Goal: Information Seeking & Learning: Learn about a topic

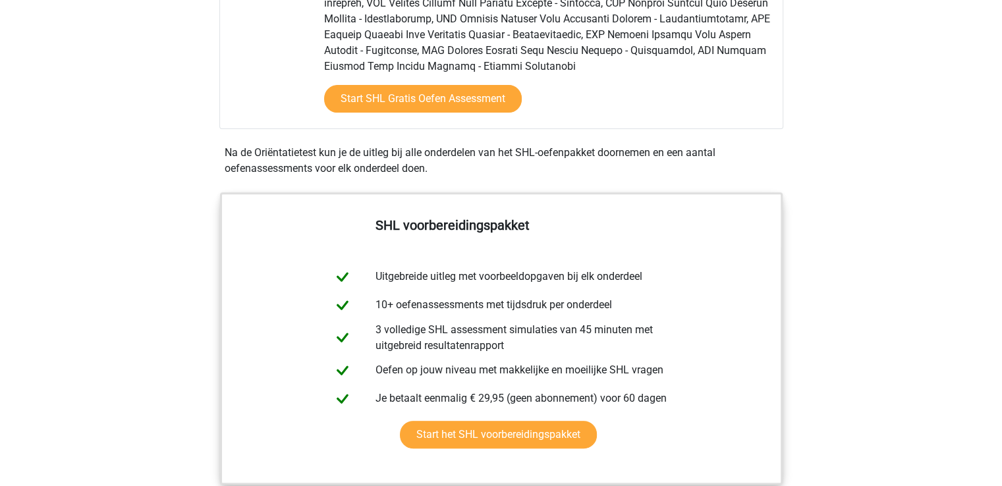
scroll to position [329, 0]
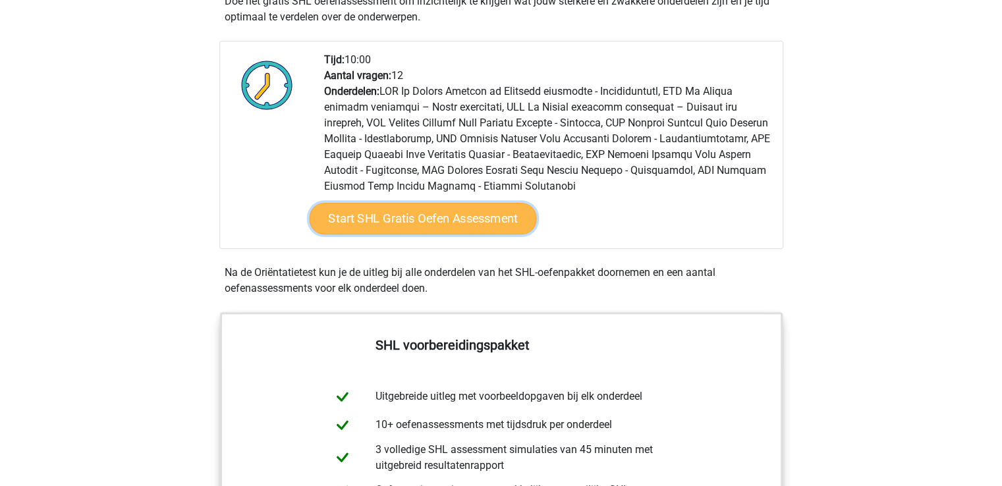
click at [437, 215] on link "Start SHL Gratis Oefen Assessment" at bounding box center [422, 219] width 227 height 32
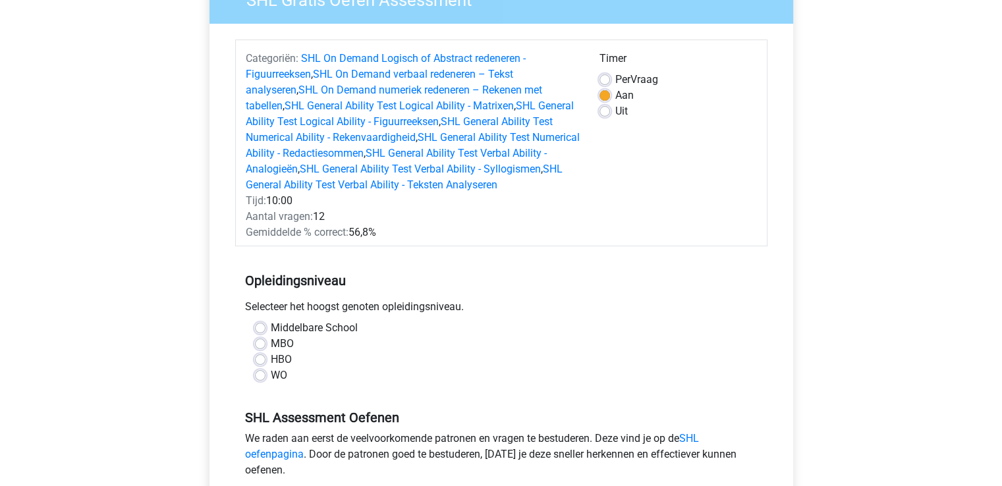
scroll to position [198, 0]
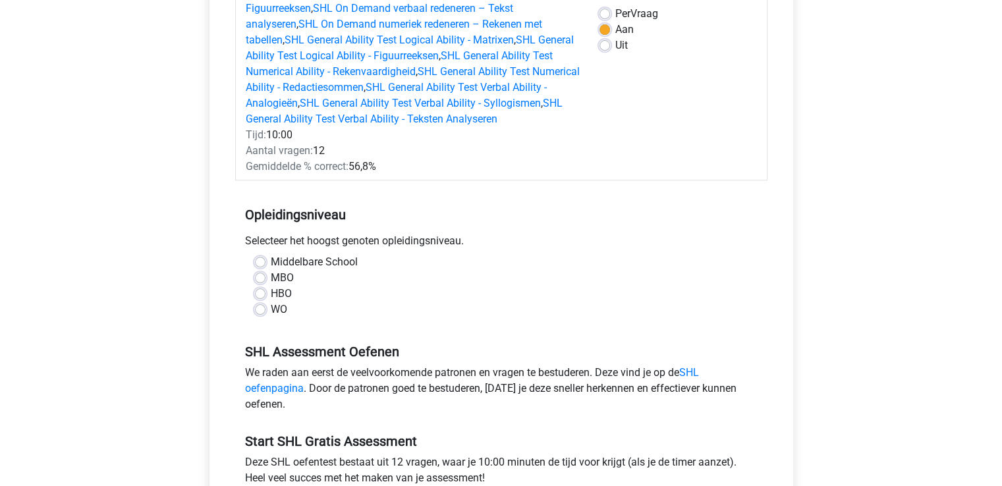
click at [271, 293] on label "HBO" at bounding box center [281, 294] width 21 height 16
click at [262, 293] on input "HBO" at bounding box center [260, 292] width 11 height 13
radio input "true"
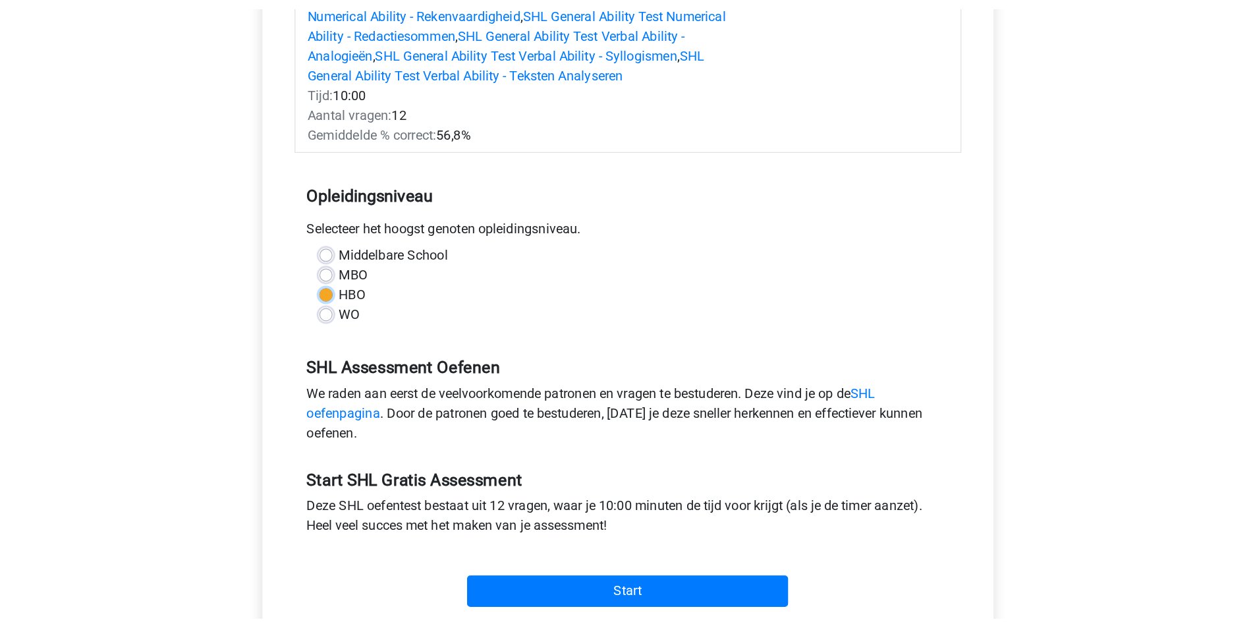
scroll to position [329, 0]
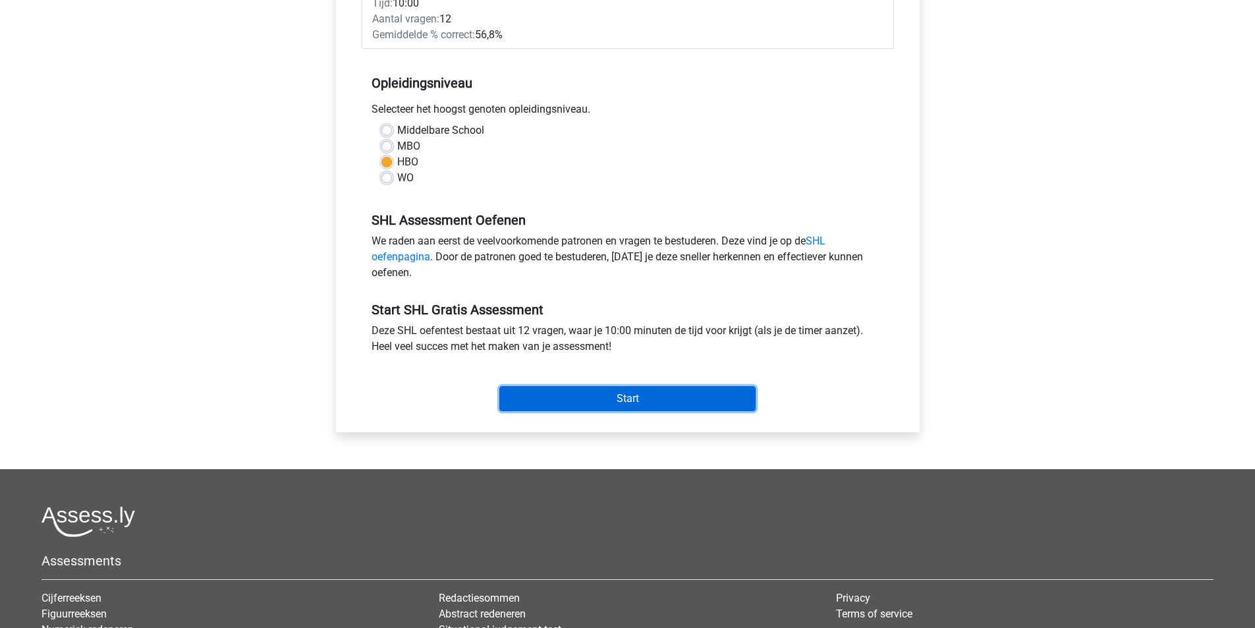
click at [617, 397] on input "Start" at bounding box center [627, 398] width 256 height 25
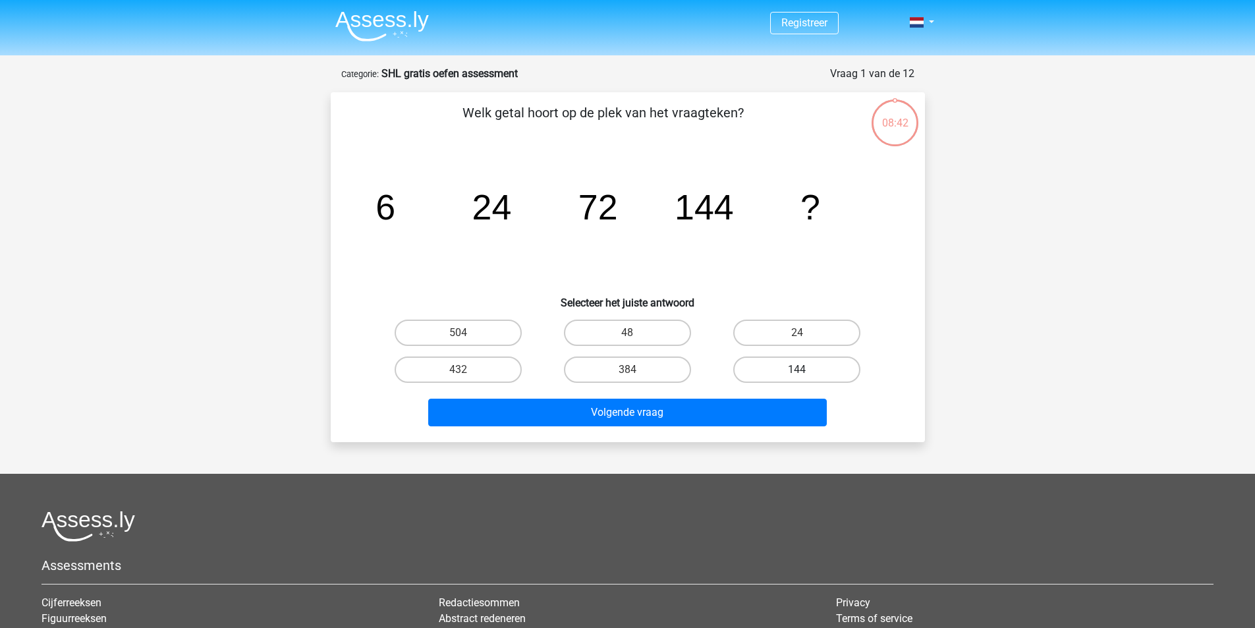
click at [791, 376] on label "144" at bounding box center [796, 369] width 127 height 26
click at [797, 376] on input "144" at bounding box center [801, 374] width 9 height 9
radio input "true"
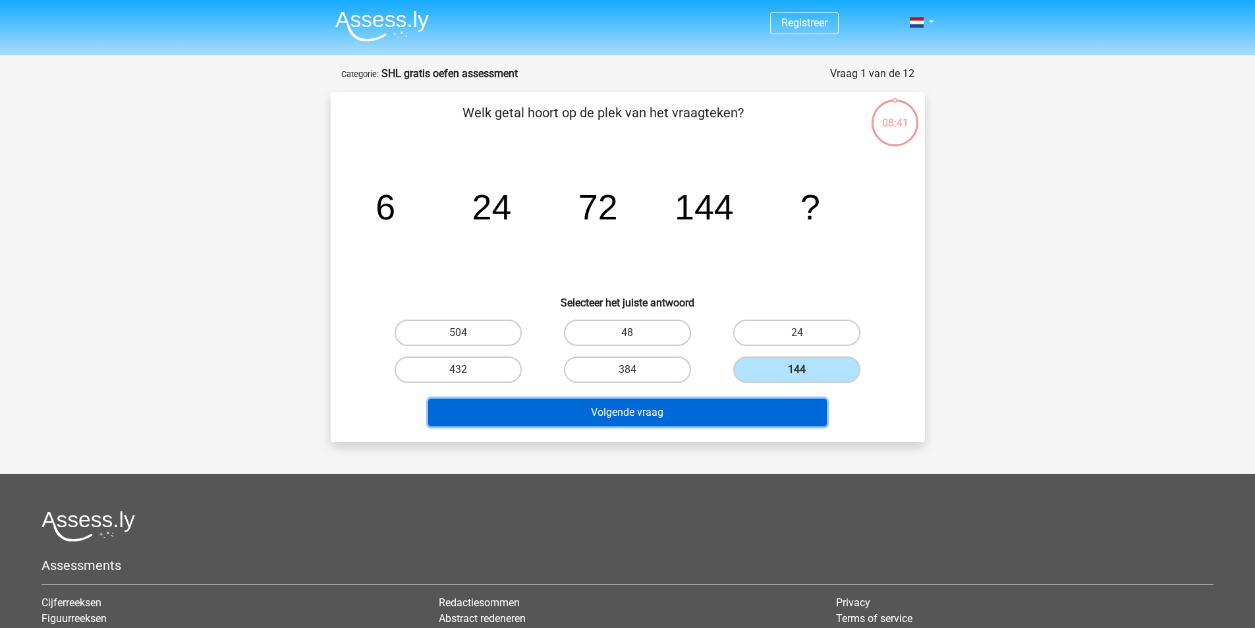
click at [578, 412] on button "Volgende vraag" at bounding box center [627, 413] width 399 height 28
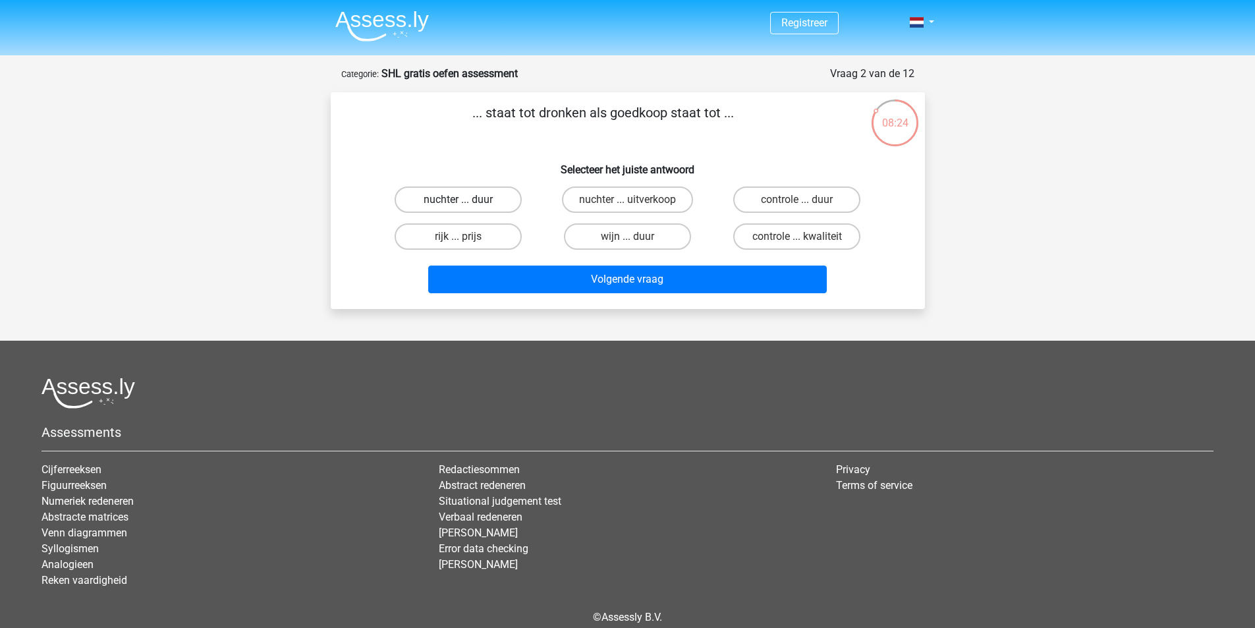
click at [458, 194] on label "nuchter ... duur" at bounding box center [458, 199] width 127 height 26
click at [458, 200] on input "nuchter ... duur" at bounding box center [462, 204] width 9 height 9
radio input "true"
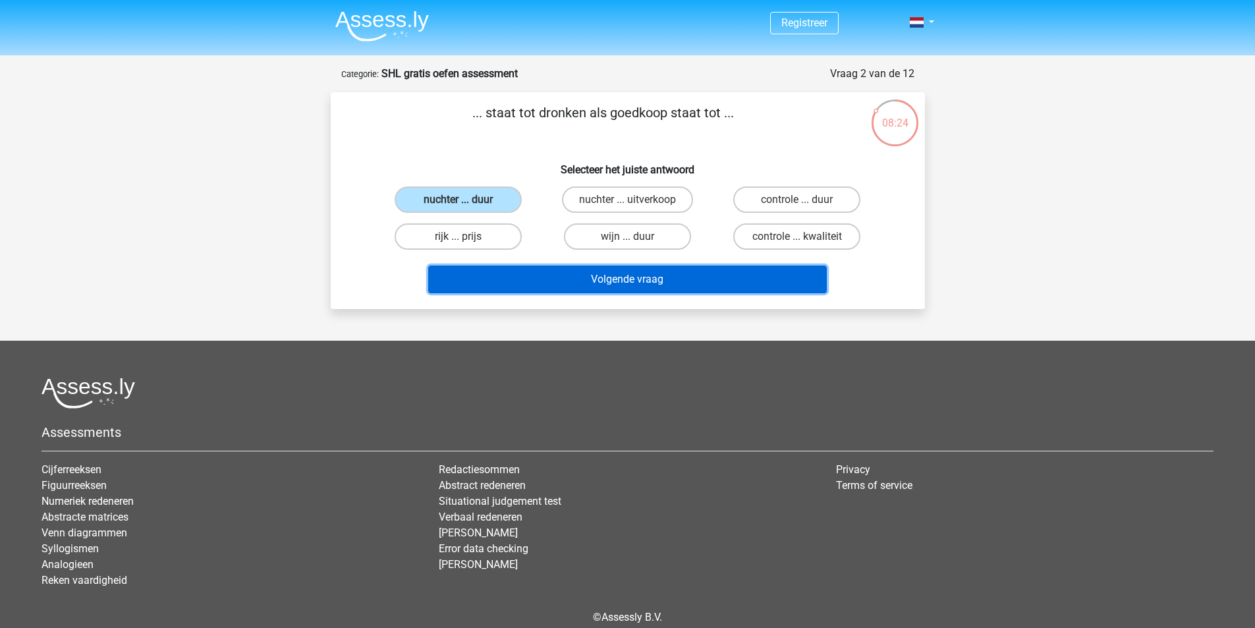
click at [586, 277] on button "Volgende vraag" at bounding box center [627, 280] width 399 height 28
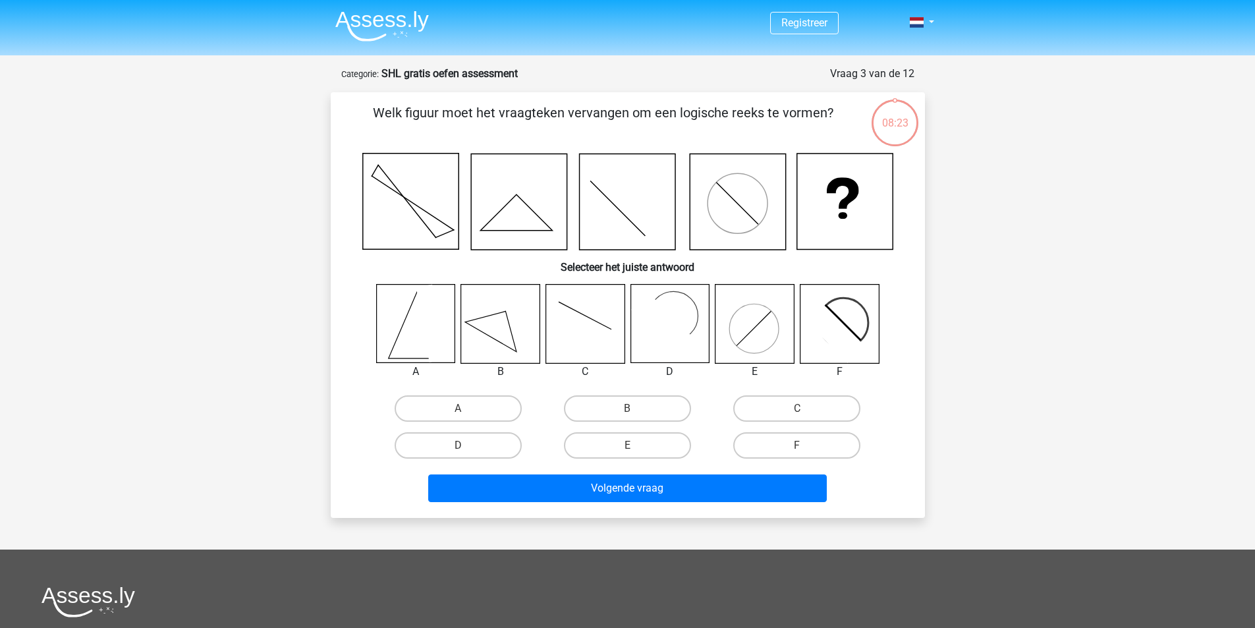
scroll to position [66, 0]
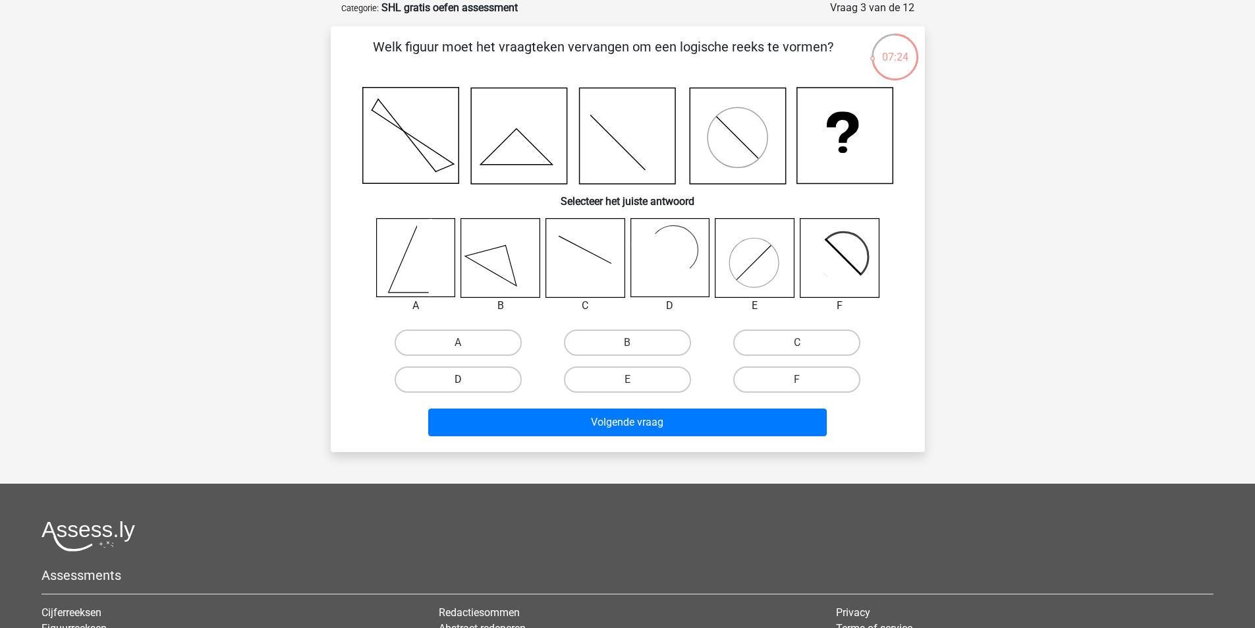
click at [428, 379] on label "D" at bounding box center [458, 379] width 127 height 26
click at [458, 379] on input "D" at bounding box center [462, 383] width 9 height 9
radio input "true"
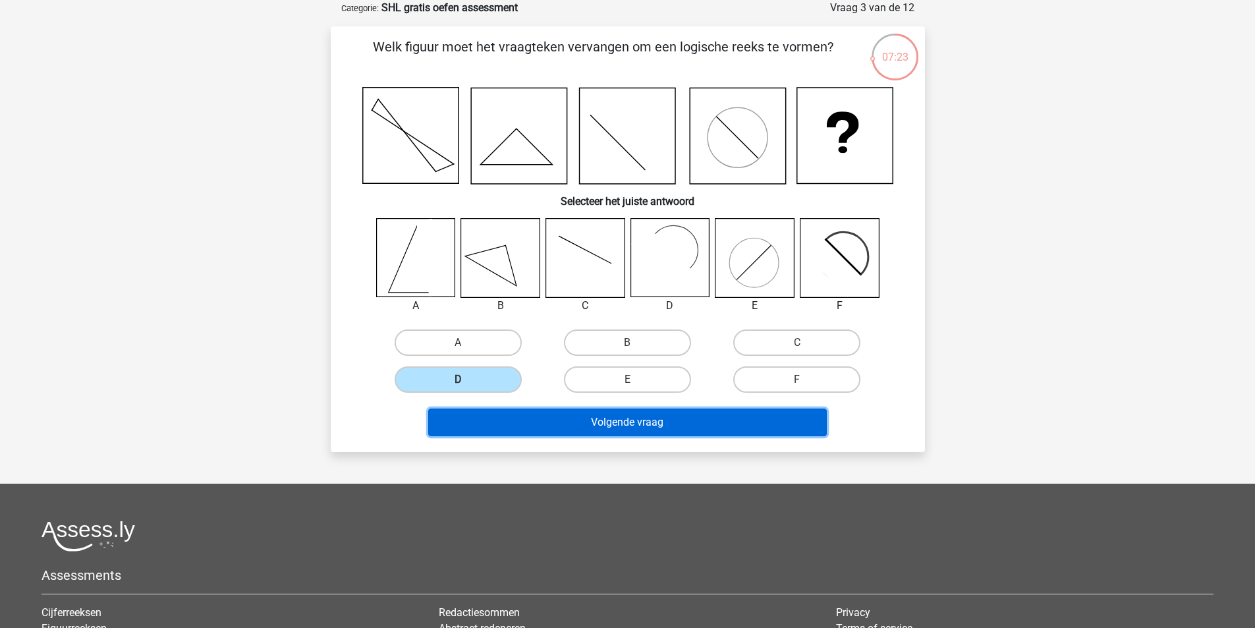
click at [592, 419] on button "Volgende vraag" at bounding box center [627, 422] width 399 height 28
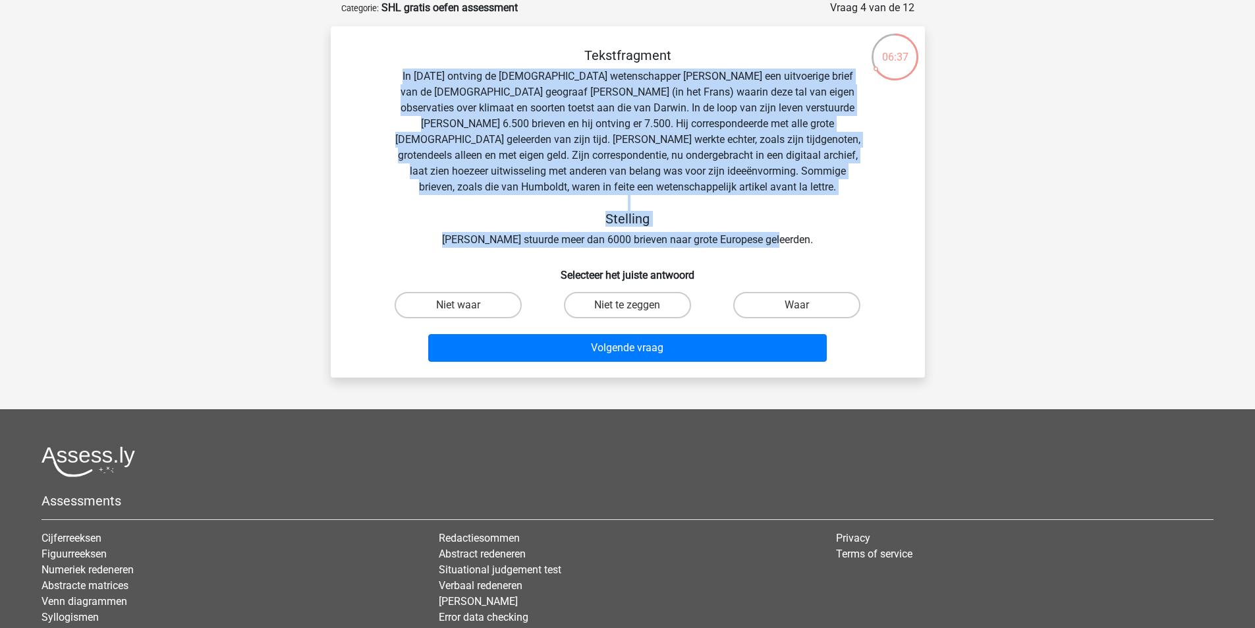
drag, startPoint x: 412, startPoint y: 74, endPoint x: 853, endPoint y: 230, distance: 467.0
click at [853, 230] on div "Tekstfragment In 1839 ontving de Engelse wetenschapper Charles Darwin een uitvo…" at bounding box center [628, 147] width 552 height 200
copy div "In 1839 ontving de Engelse wetenschapper Charles Darwin een uitvoerige brief va…"
click at [800, 298] on label "Waar" at bounding box center [796, 305] width 127 height 26
click at [800, 305] on input "Waar" at bounding box center [801, 309] width 9 height 9
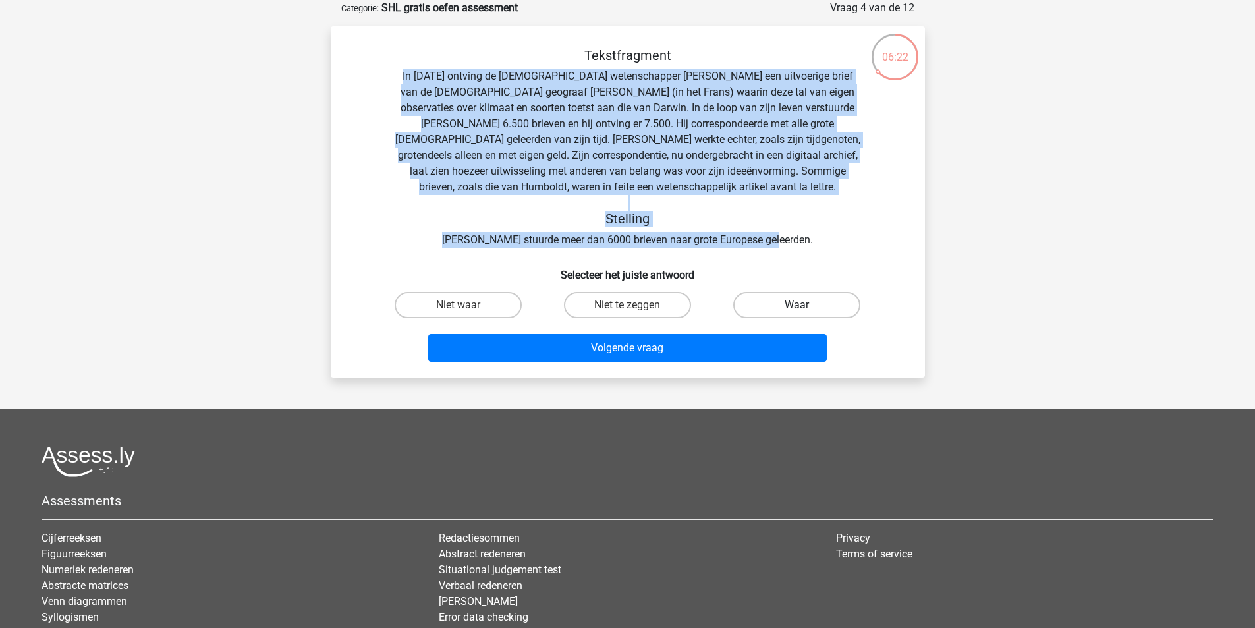
radio input "true"
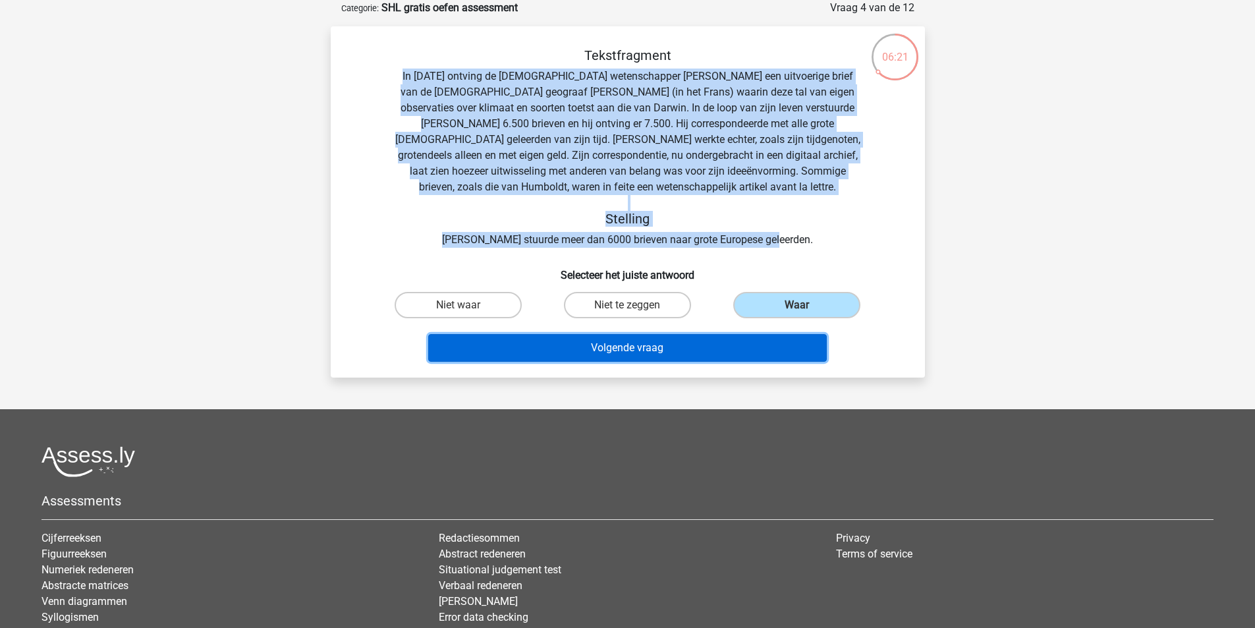
click at [622, 342] on button "Volgende vraag" at bounding box center [627, 348] width 399 height 28
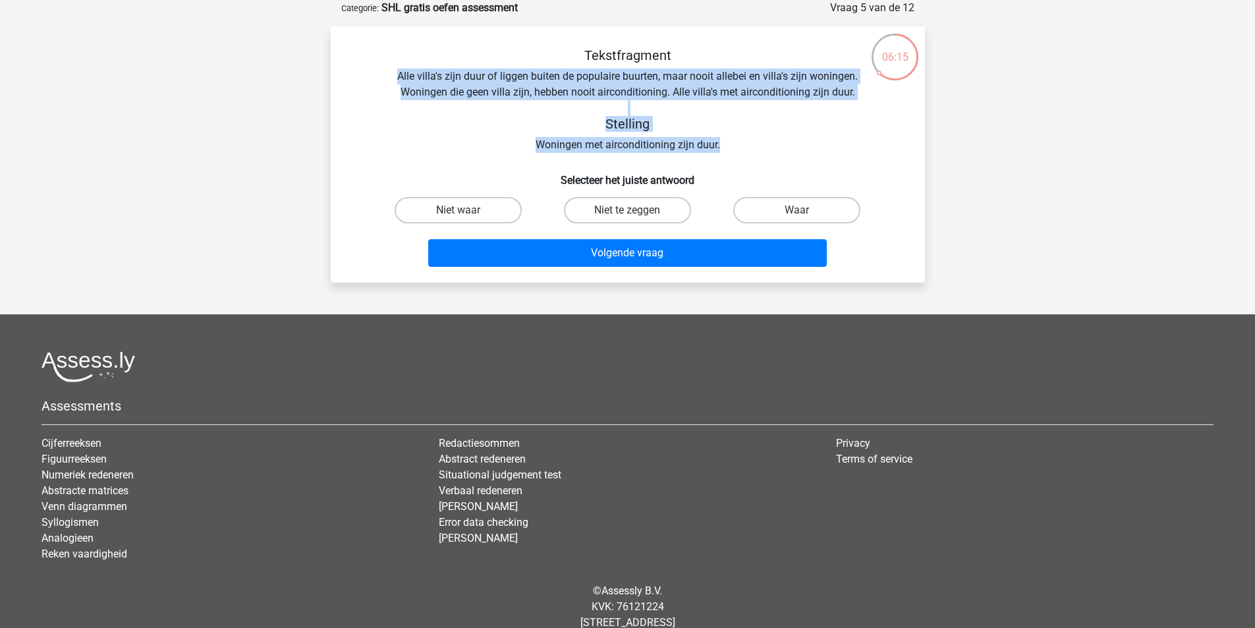
drag, startPoint x: 399, startPoint y: 76, endPoint x: 679, endPoint y: 111, distance: 282.2
click at [806, 144] on div "Tekstfragment Alle villa's zijn duur of liggen buiten de populaire buurten, maa…" at bounding box center [628, 99] width 552 height 105
copy div "Alle villa's zijn duur of liggen buiten de populaire buurten, maar nooit allebe…"
click at [399, 134] on div "Tekstfragment Alle villa's zijn duur of liggen buiten de populaire buurten, maa…" at bounding box center [628, 99] width 552 height 105
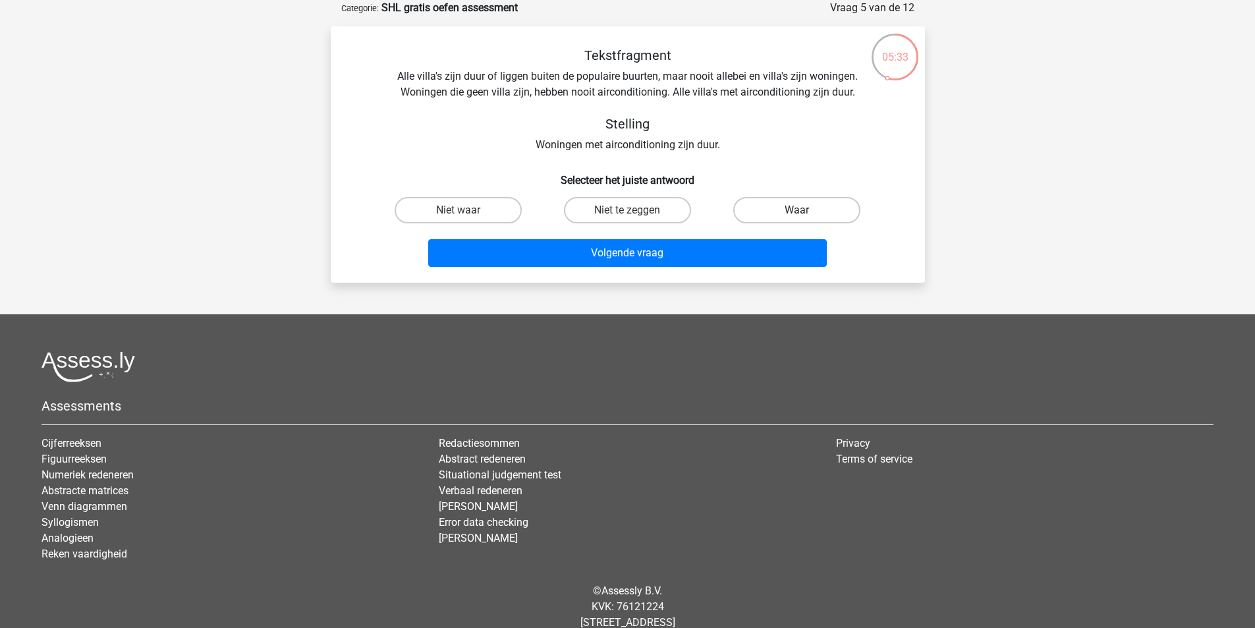
click at [804, 209] on label "Waar" at bounding box center [796, 210] width 127 height 26
click at [804, 210] on input "Waar" at bounding box center [801, 214] width 9 height 9
radio input "true"
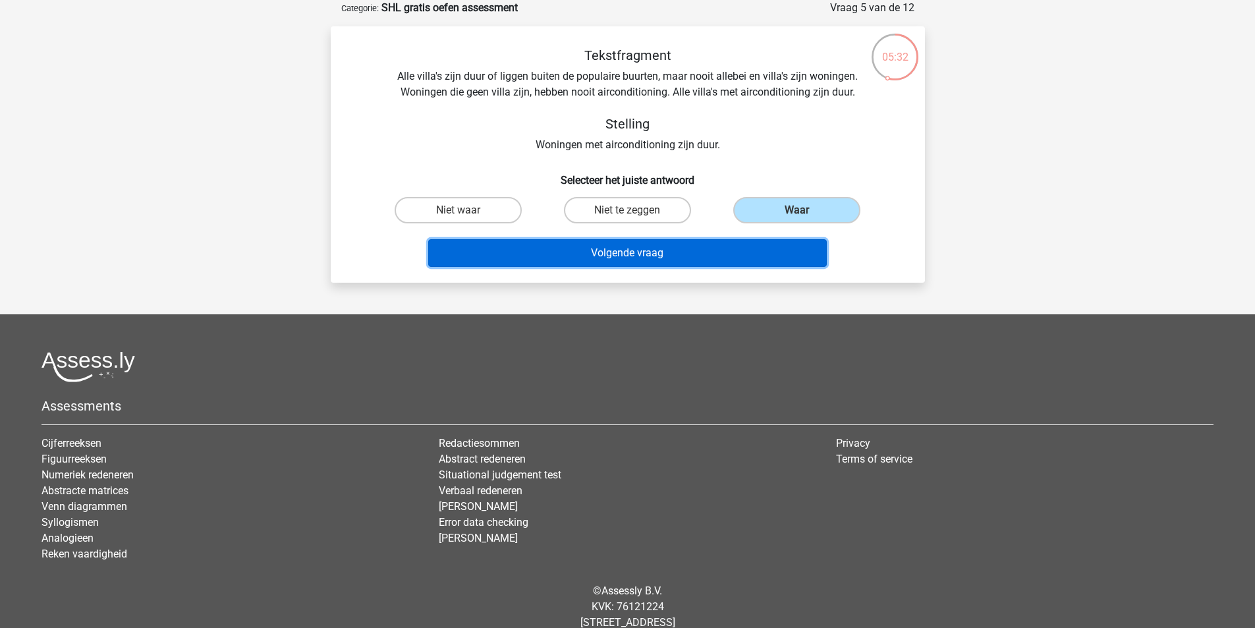
click at [627, 246] on button "Volgende vraag" at bounding box center [627, 253] width 399 height 28
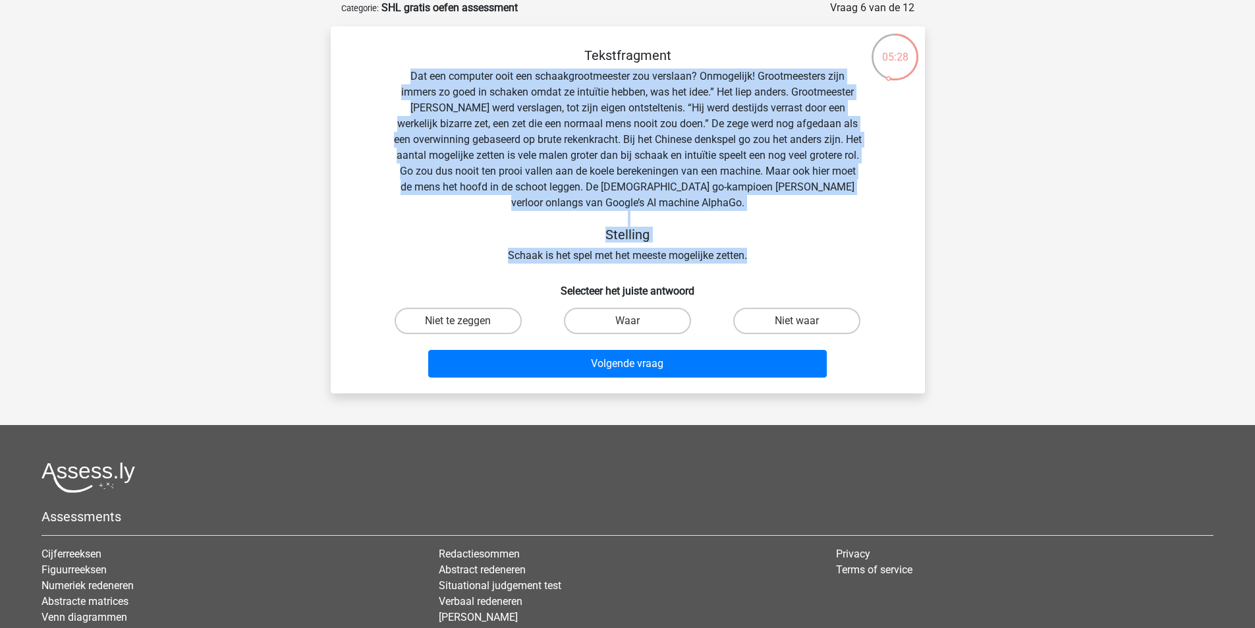
drag, startPoint x: 408, startPoint y: 75, endPoint x: 756, endPoint y: 244, distance: 386.3
click at [755, 248] on div "Tekstfragment Dat een computer ooit een schaakgrootmeester zou verslaan? Onmoge…" at bounding box center [628, 155] width 552 height 216
copy div "Dat een computer ooit een schaakgrootmeester zou verslaan? Onmogelijk! Grootmee…"
click at [783, 320] on label "Niet waar" at bounding box center [796, 321] width 127 height 26
click at [797, 321] on input "Niet waar" at bounding box center [801, 325] width 9 height 9
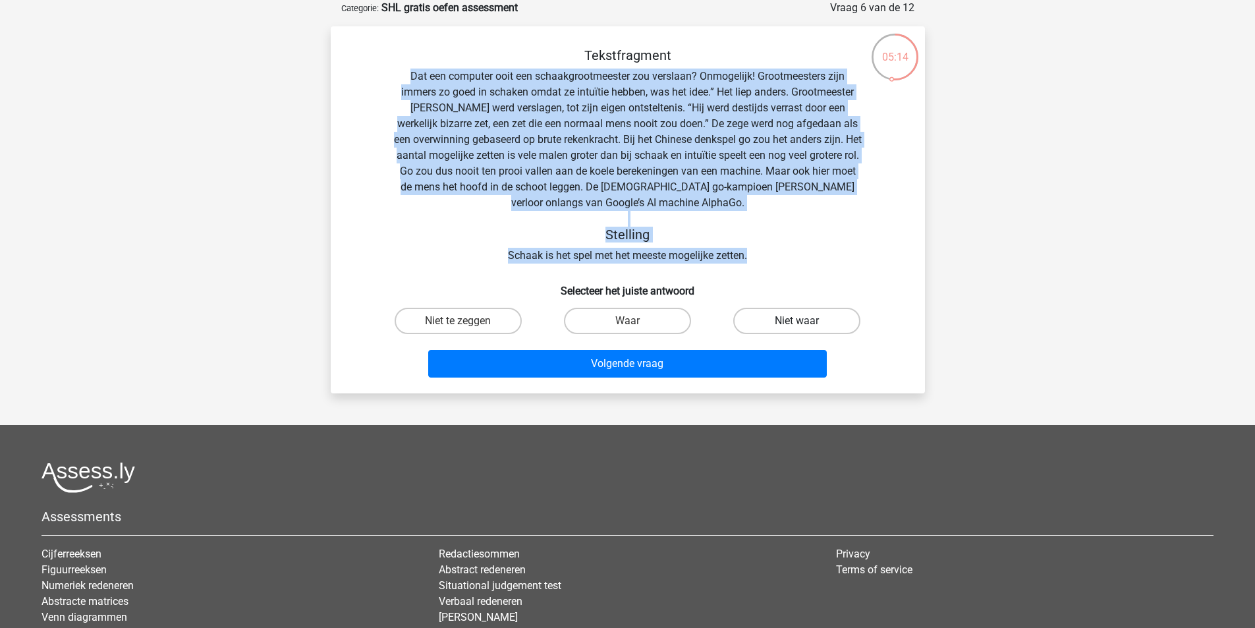
radio input "true"
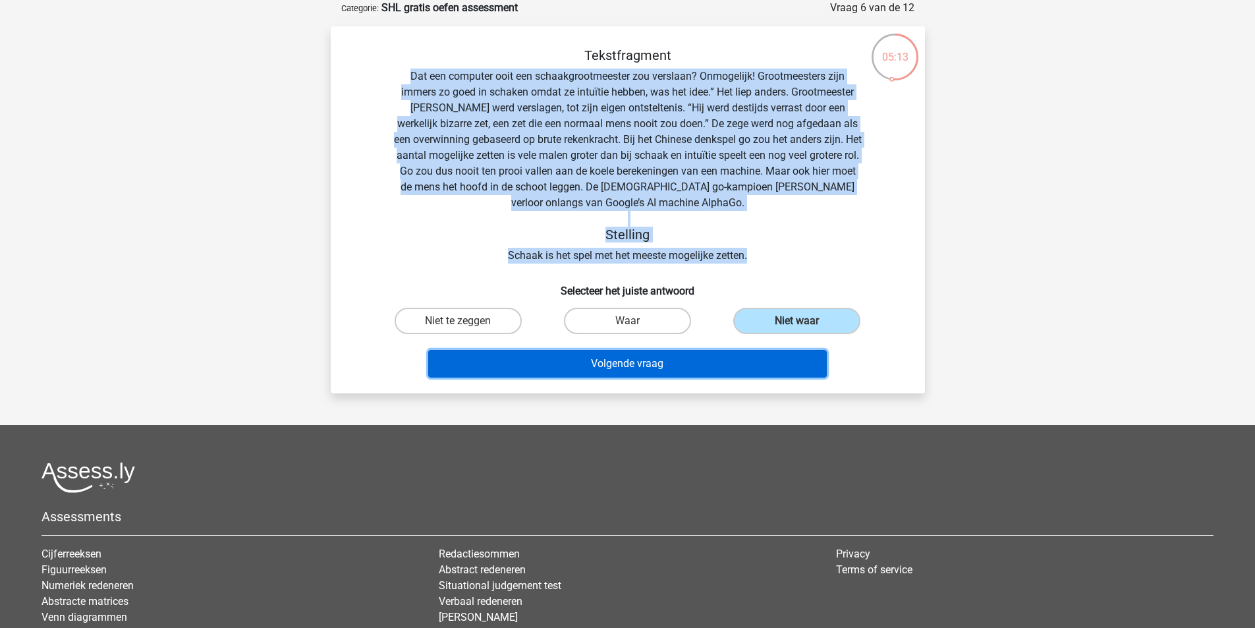
click at [596, 363] on button "Volgende vraag" at bounding box center [627, 364] width 399 height 28
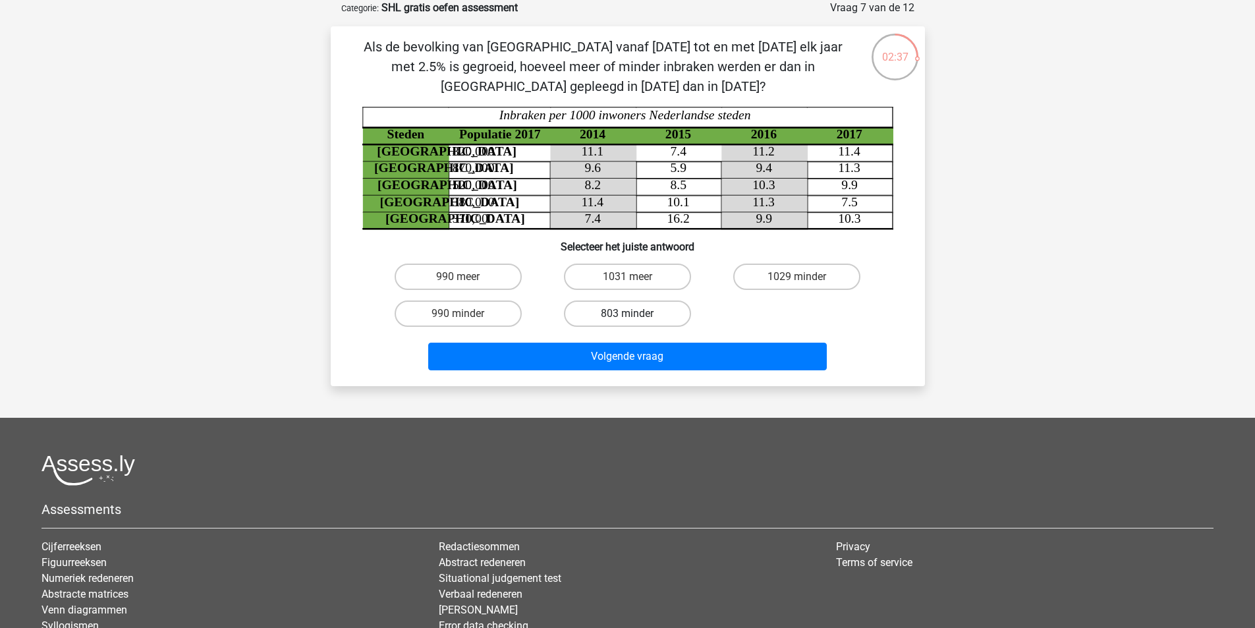
click at [602, 306] on label "803 minder" at bounding box center [627, 313] width 127 height 26
click at [627, 314] on input "803 minder" at bounding box center [631, 318] width 9 height 9
radio input "true"
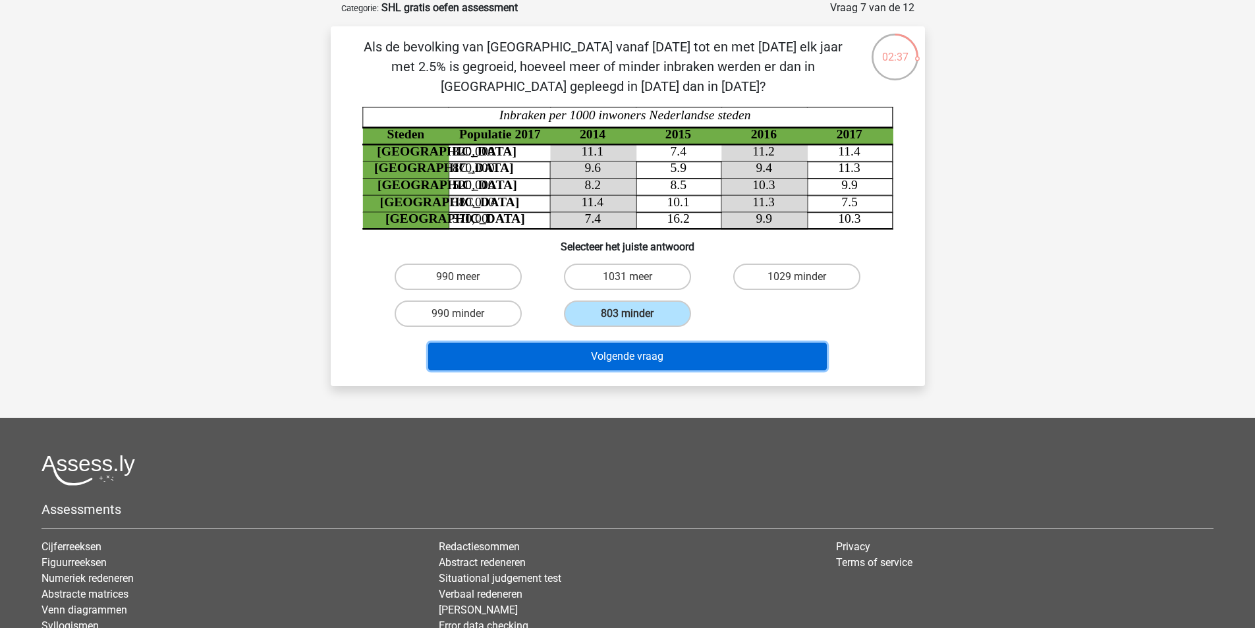
click at [612, 362] on button "Volgende vraag" at bounding box center [627, 357] width 399 height 28
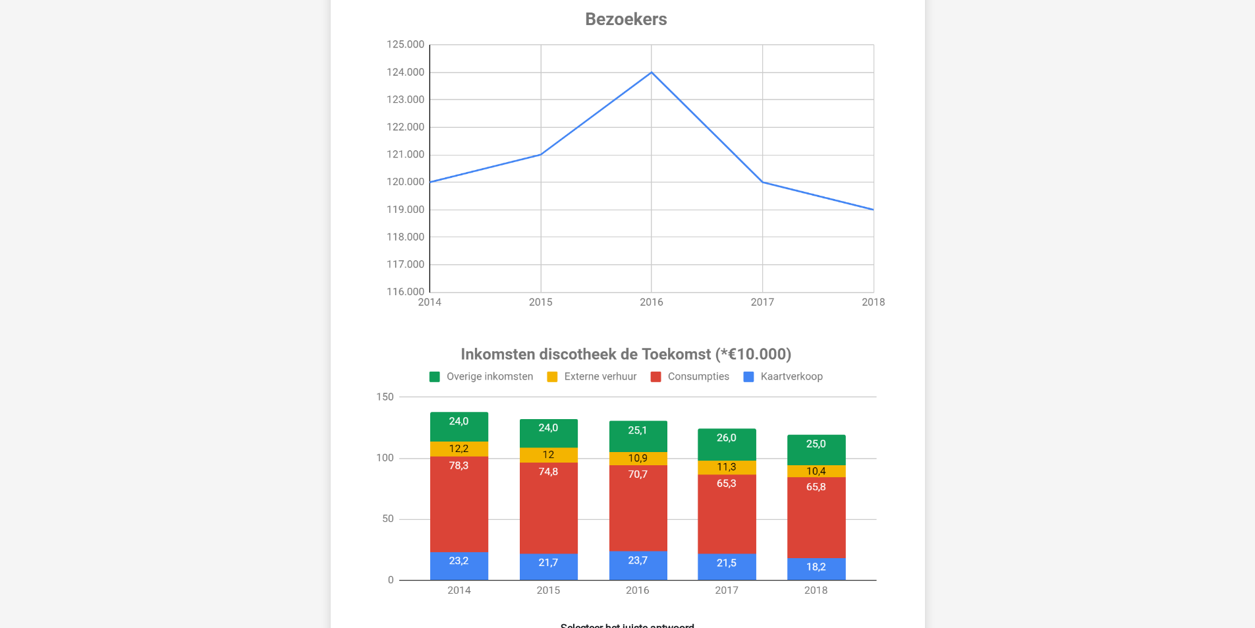
scroll to position [264, 0]
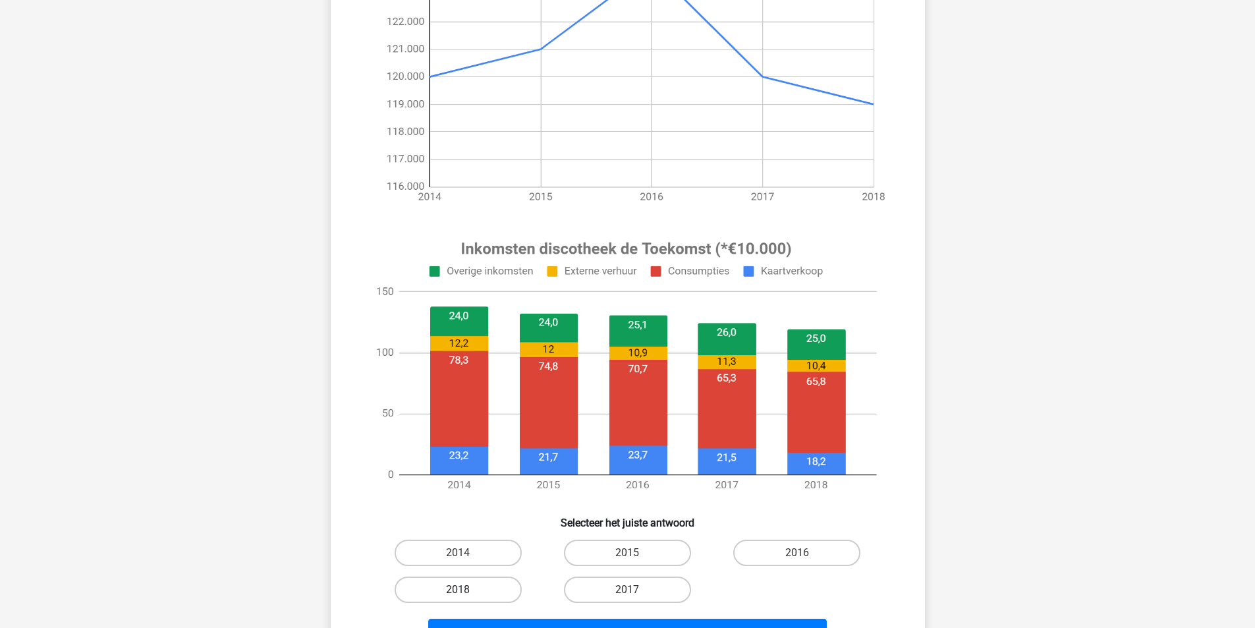
click at [439, 588] on label "2018" at bounding box center [458, 589] width 127 height 26
click at [458, 590] on input "2018" at bounding box center [462, 594] width 9 height 9
radio input "true"
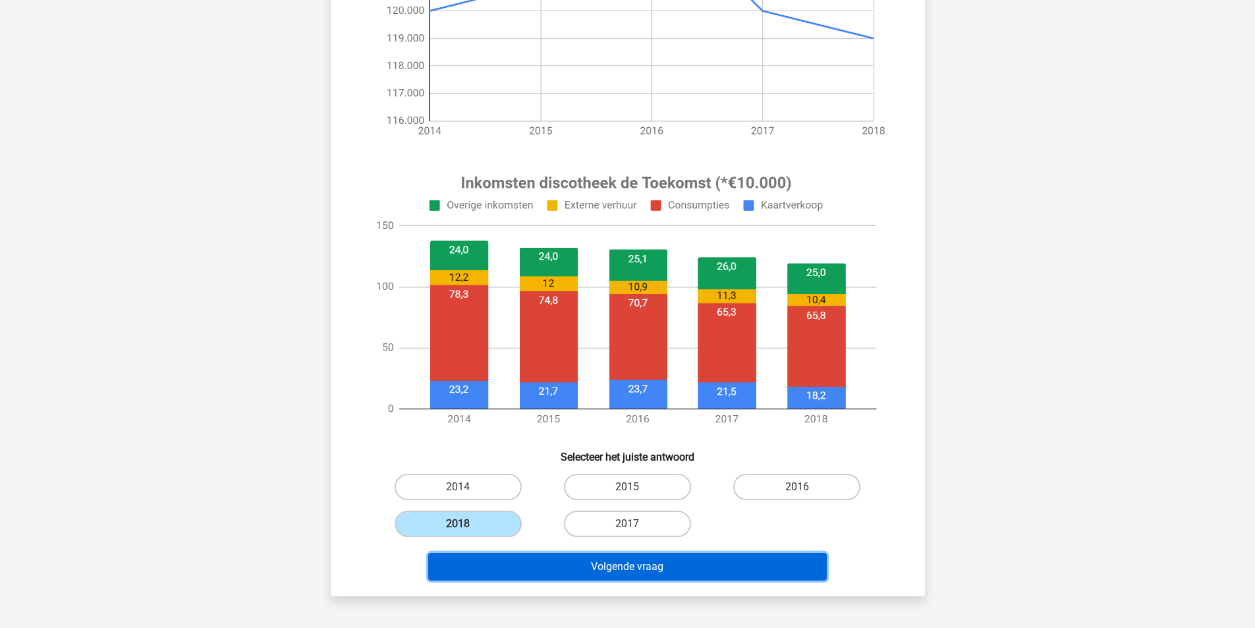
click at [617, 575] on button "Volgende vraag" at bounding box center [627, 567] width 399 height 28
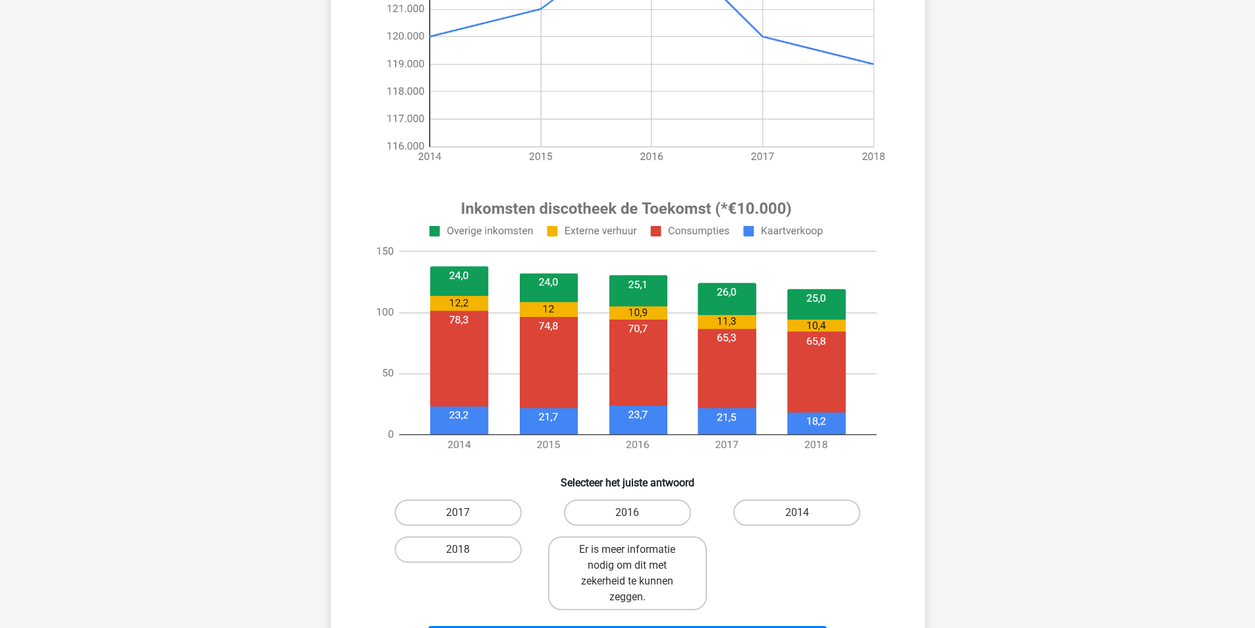
scroll to position [395, 0]
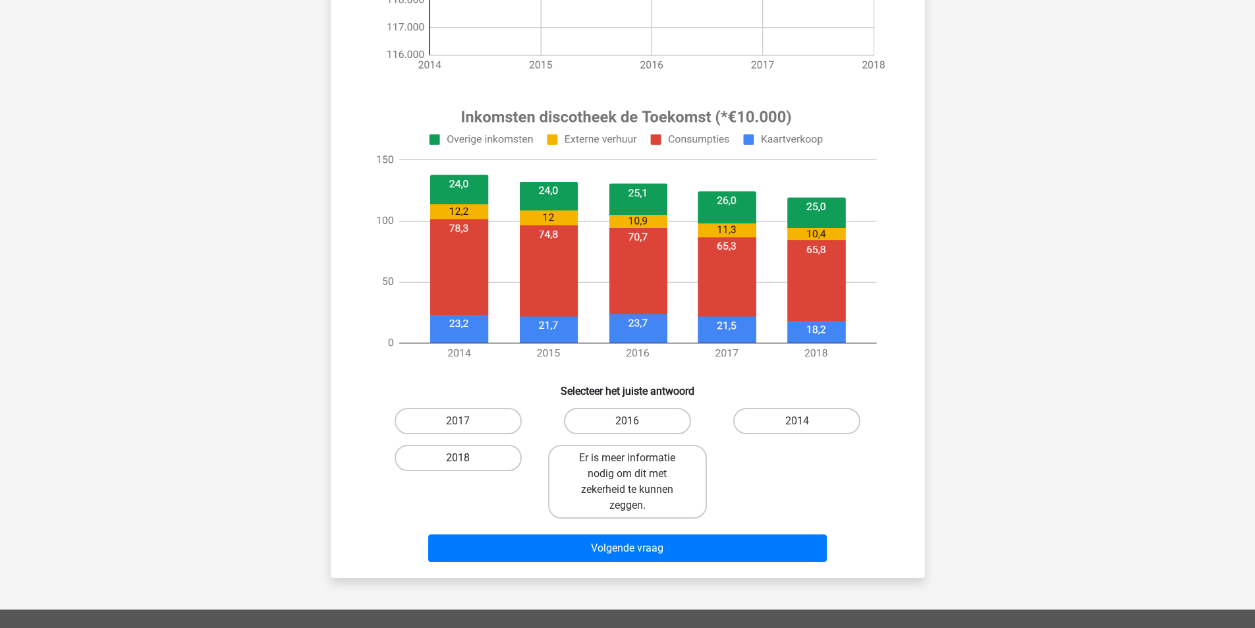
click at [441, 459] on label "2018" at bounding box center [458, 458] width 127 height 26
click at [458, 459] on input "2018" at bounding box center [462, 462] width 9 height 9
radio input "true"
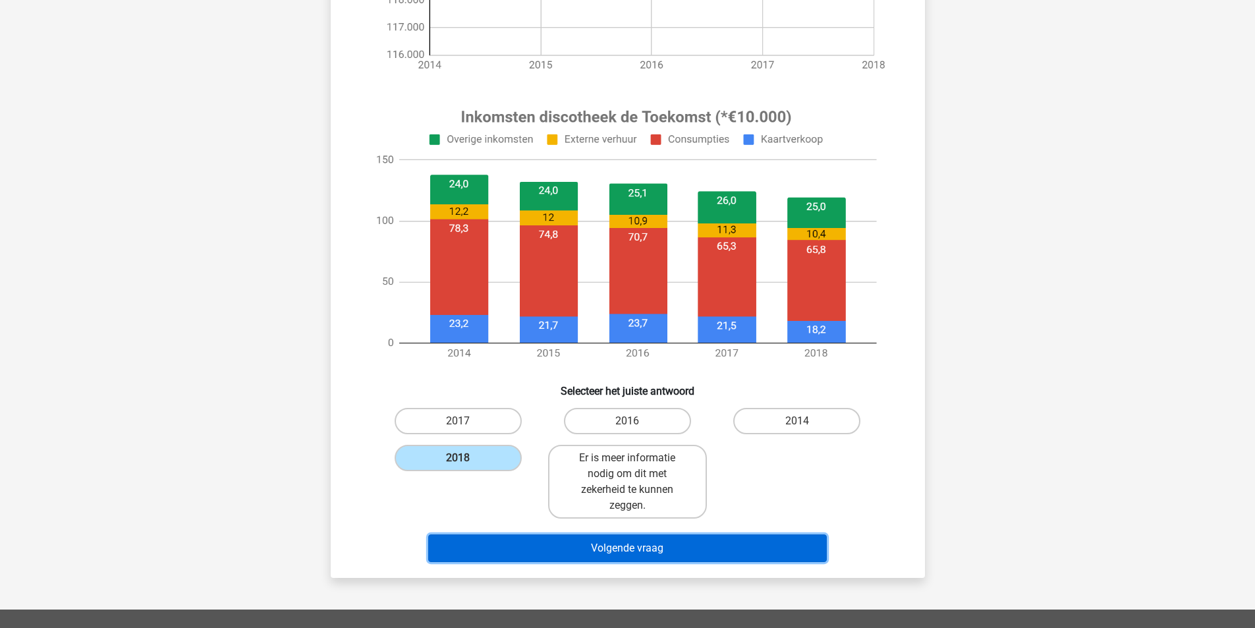
click at [651, 549] on button "Volgende vraag" at bounding box center [627, 548] width 399 height 28
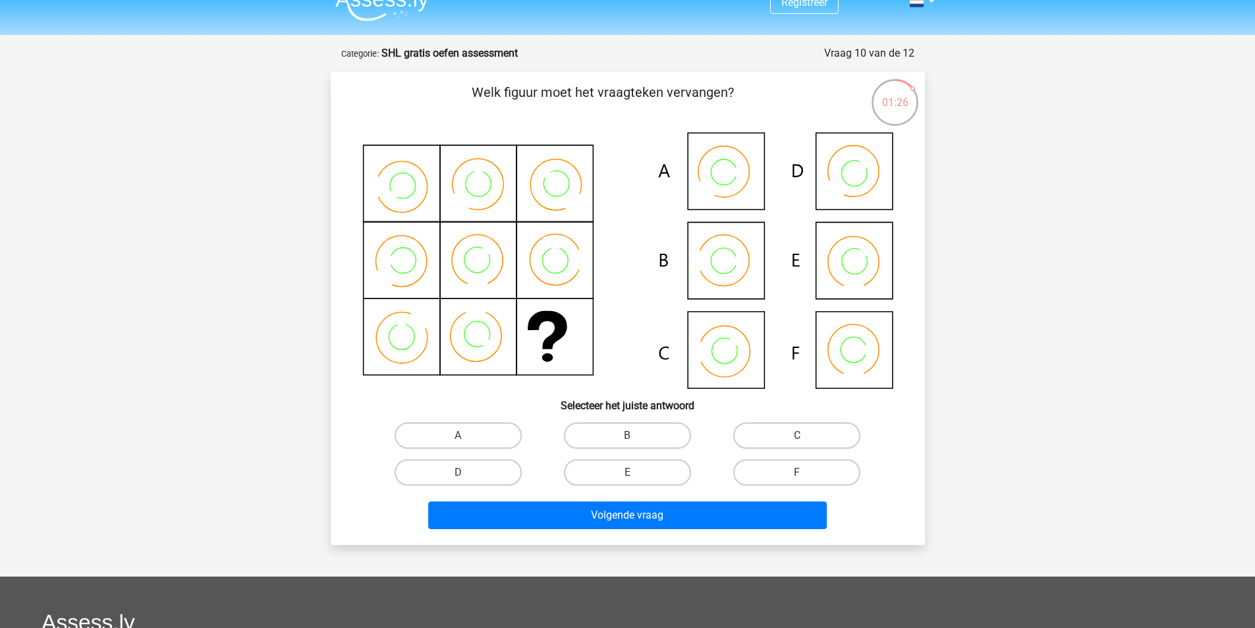
scroll to position [0, 0]
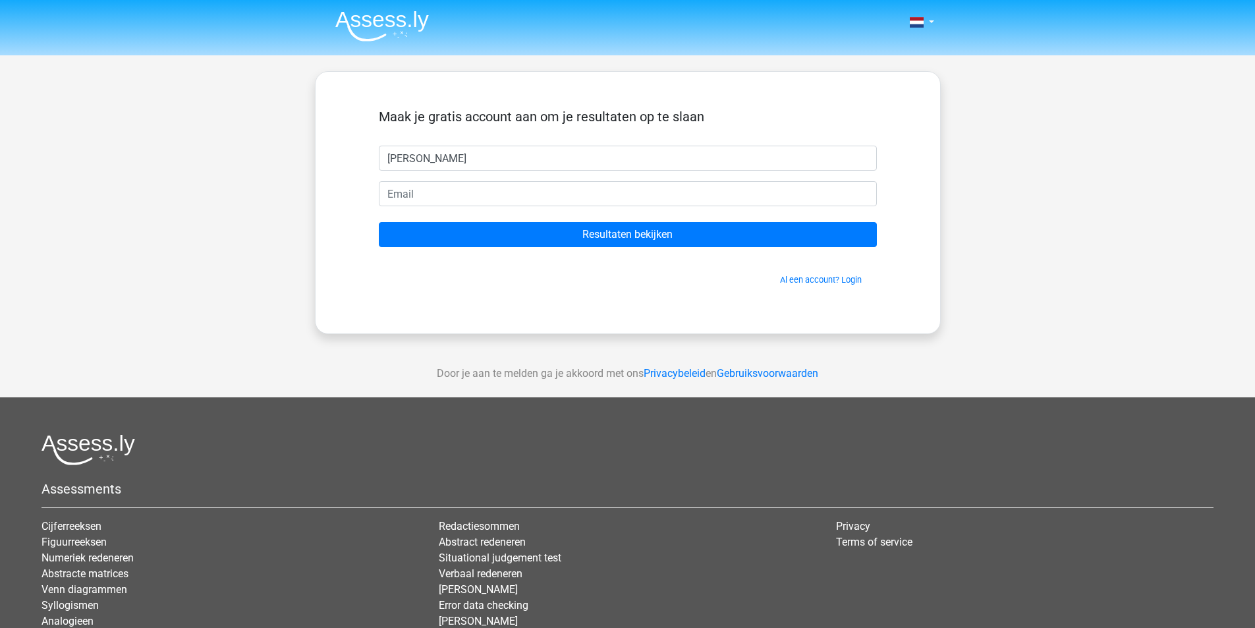
type input "[PERSON_NAME]"
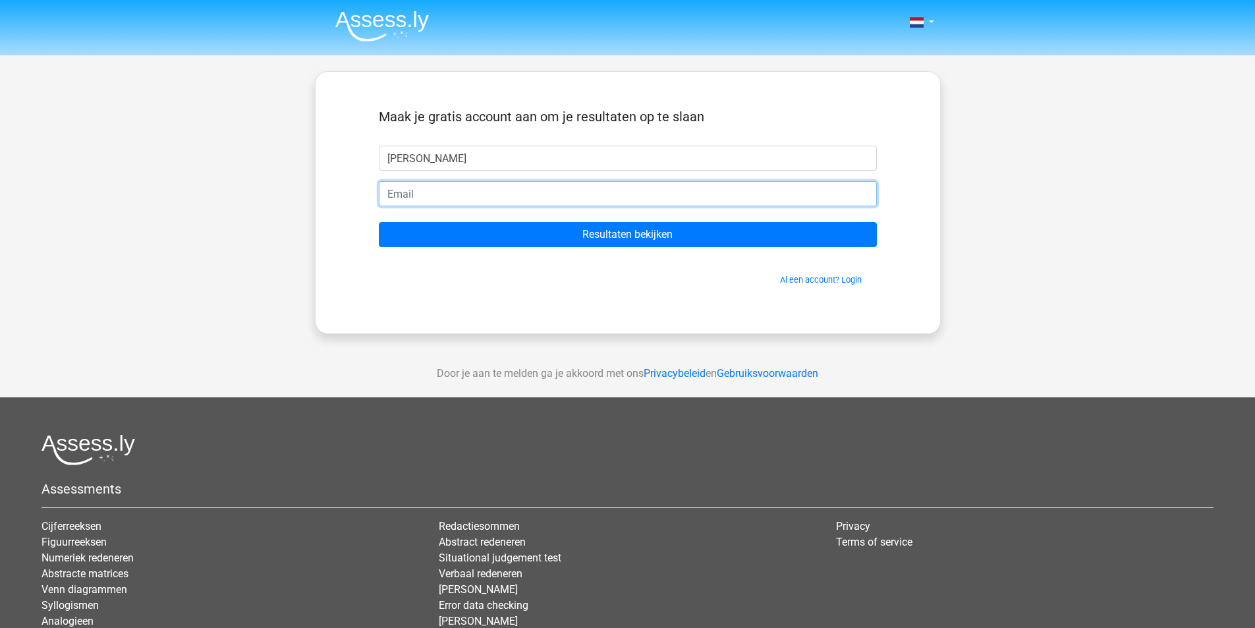
click at [408, 200] on input "email" at bounding box center [628, 193] width 498 height 25
type input "[EMAIL_ADDRESS][DOMAIN_NAME]"
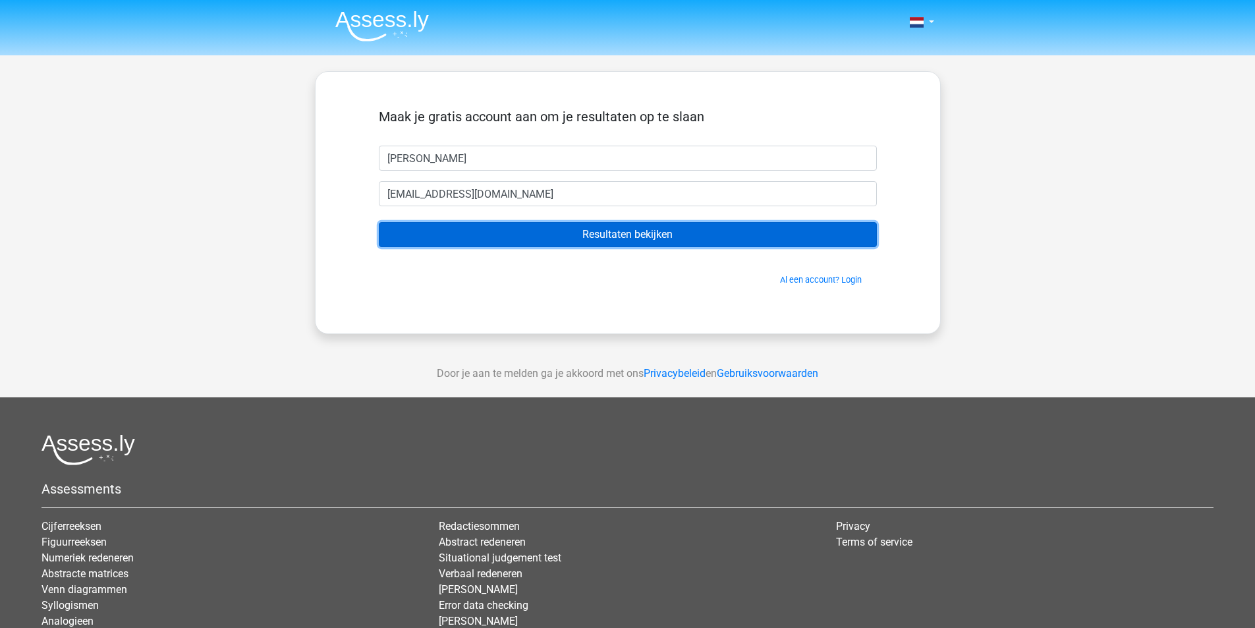
click at [524, 234] on input "Resultaten bekijken" at bounding box center [628, 234] width 498 height 25
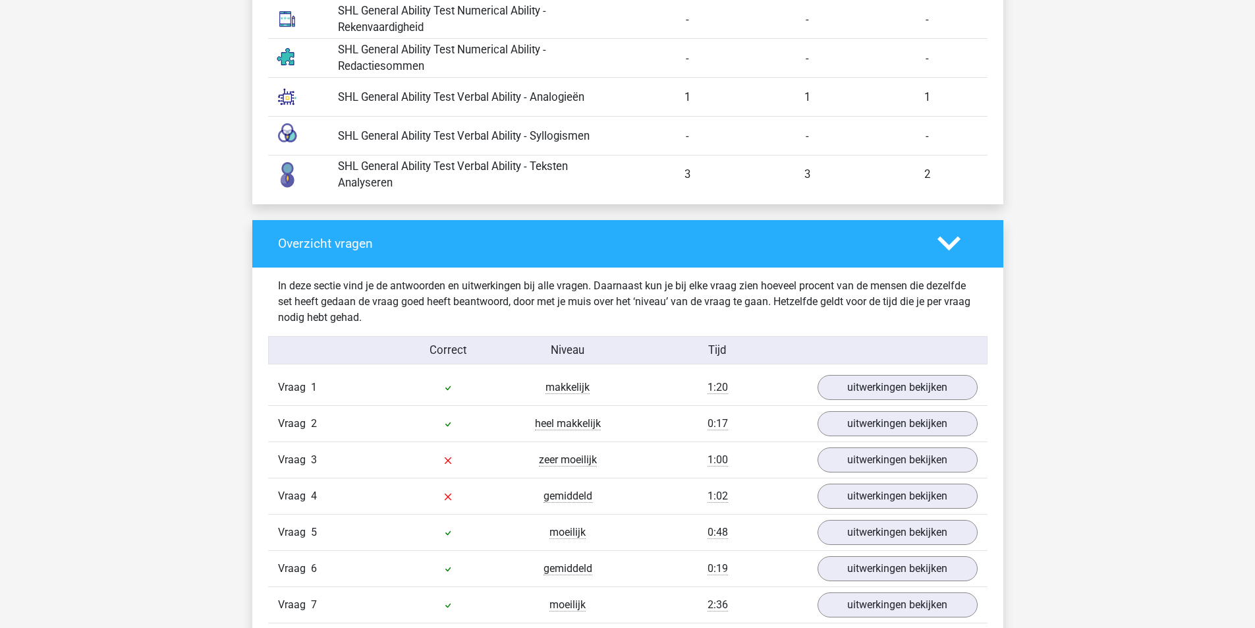
scroll to position [1647, 0]
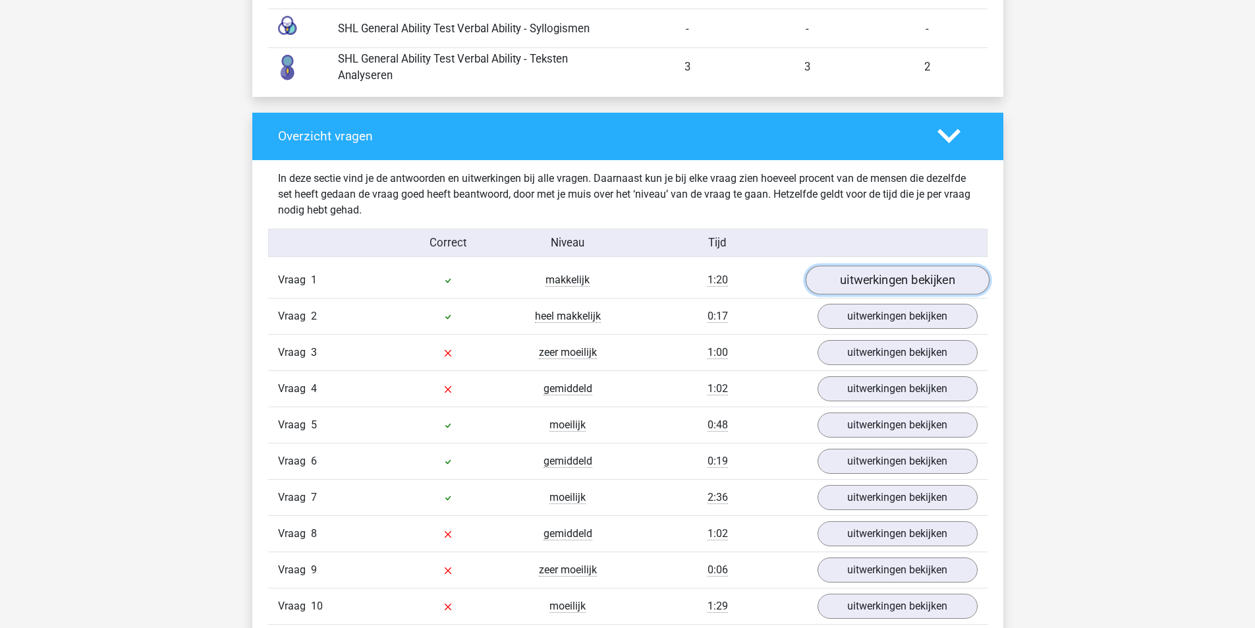
click at [895, 277] on link "uitwerkingen bekijken" at bounding box center [897, 280] width 184 height 29
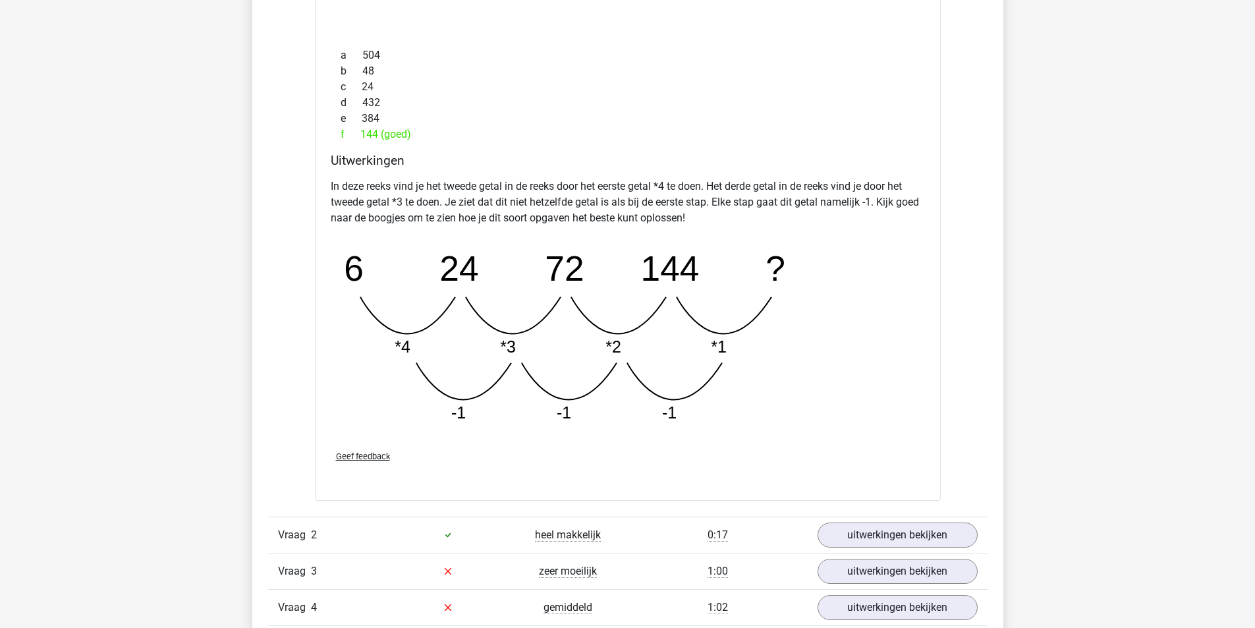
scroll to position [2306, 0]
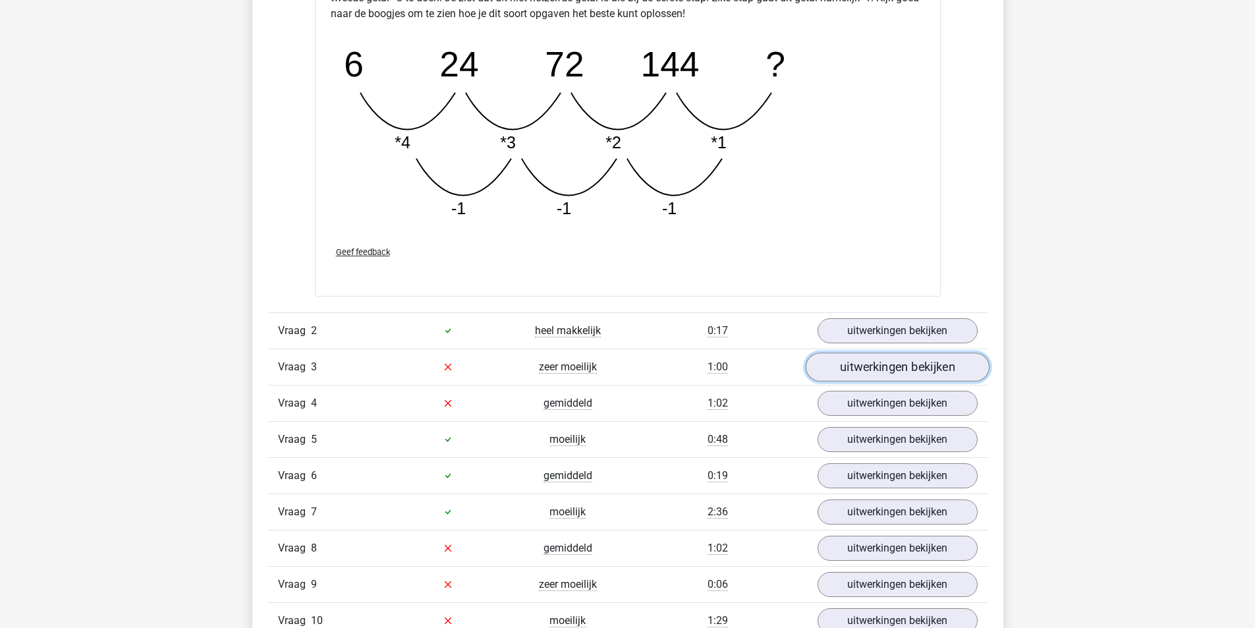
click at [901, 362] on link "uitwerkingen bekijken" at bounding box center [897, 366] width 184 height 29
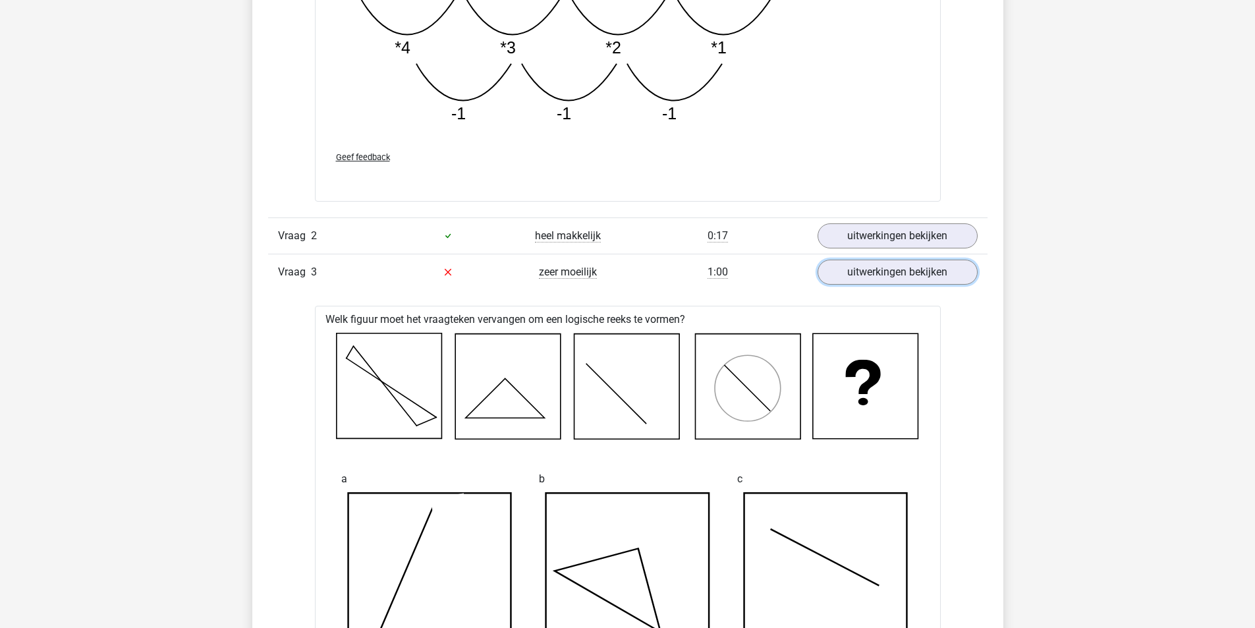
scroll to position [2372, 0]
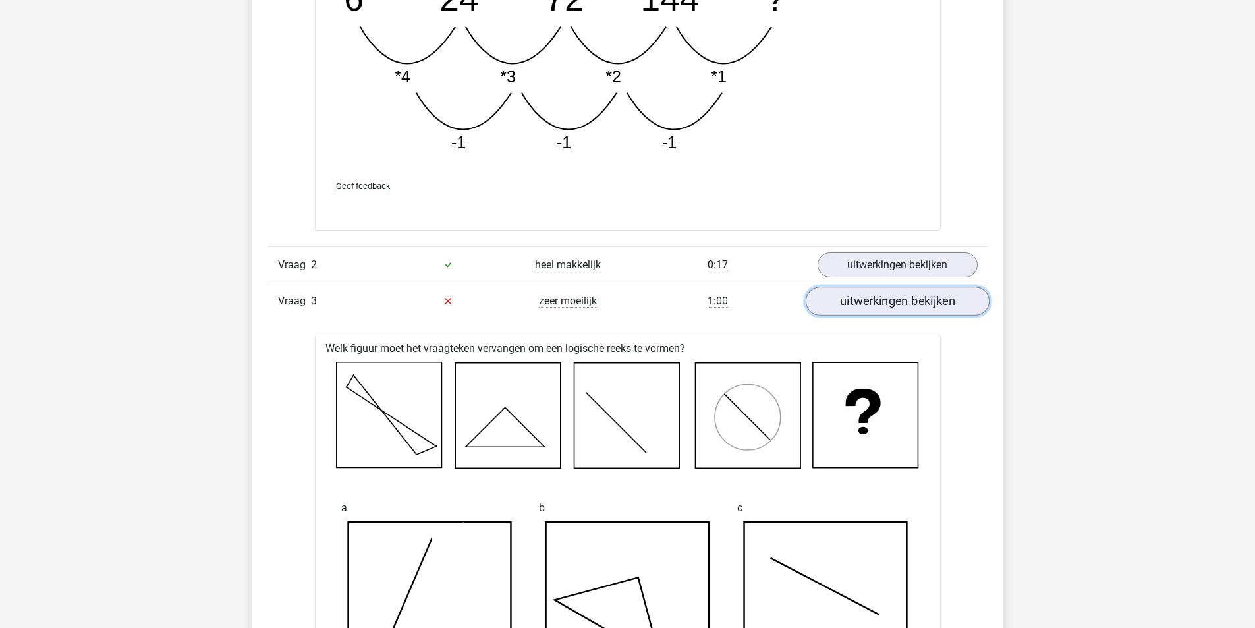
click at [891, 298] on link "uitwerkingen bekijken" at bounding box center [897, 301] width 184 height 29
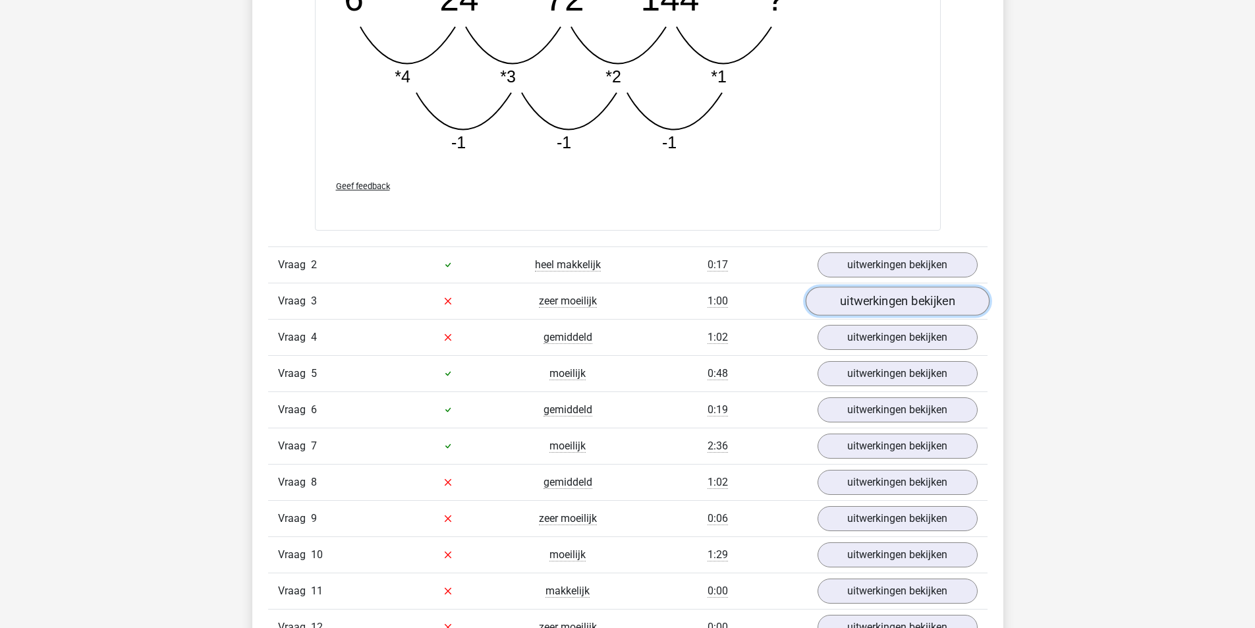
click at [904, 300] on link "uitwerkingen bekijken" at bounding box center [897, 301] width 184 height 29
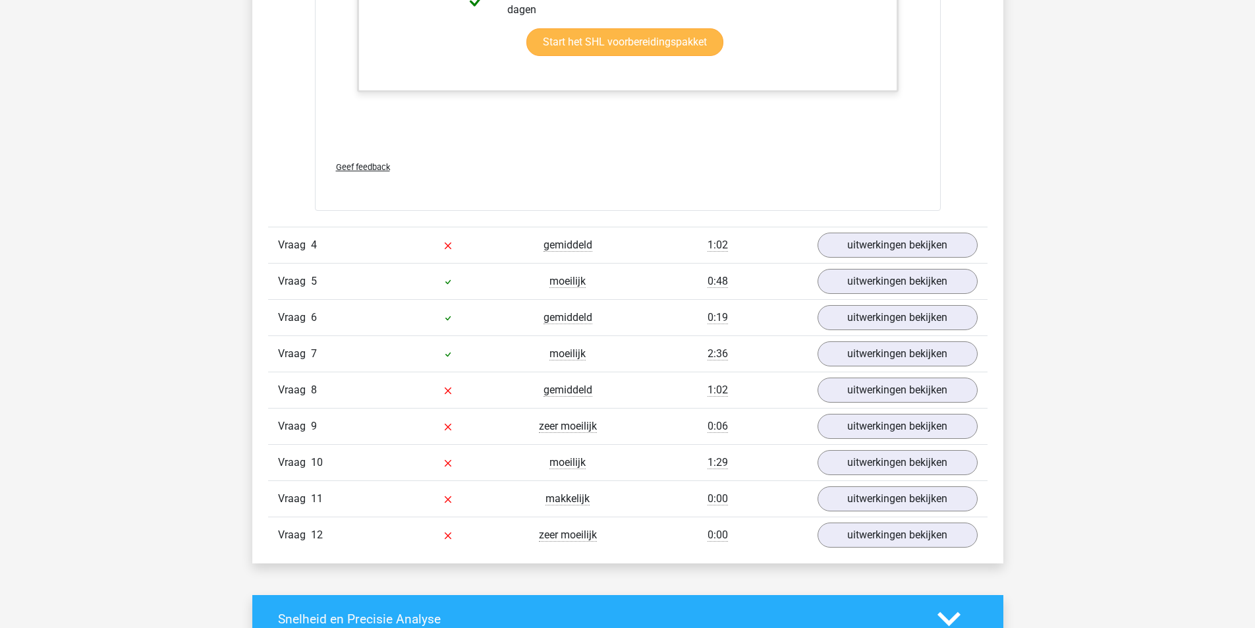
scroll to position [3558, 0]
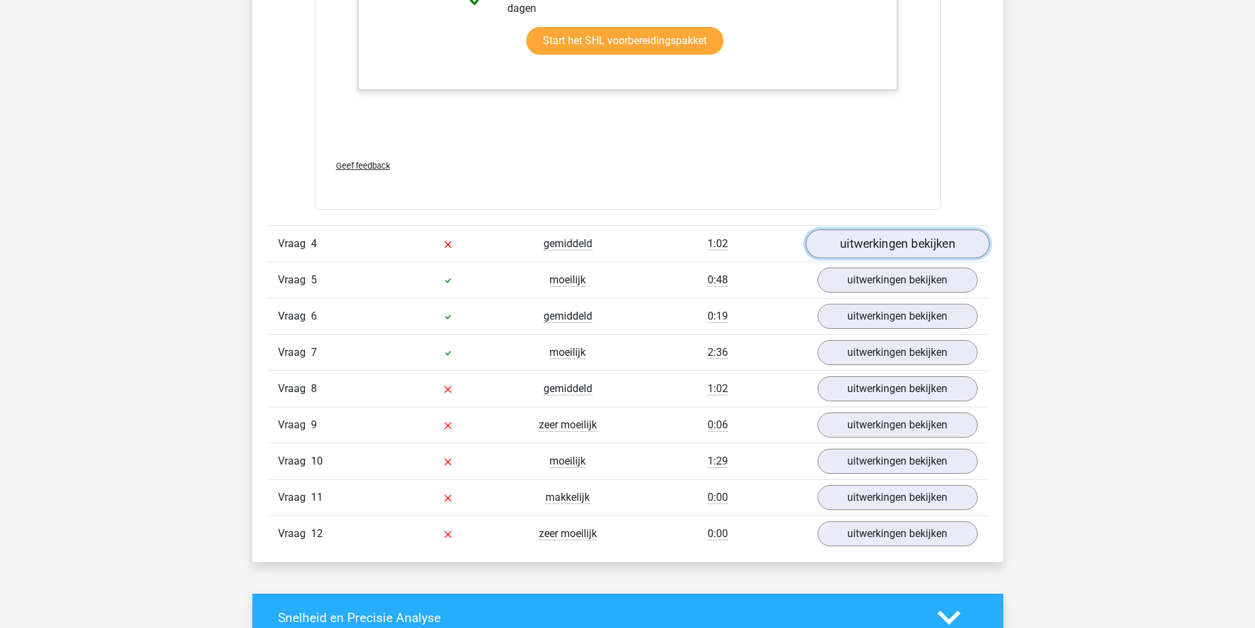
click at [887, 246] on link "uitwerkingen bekijken" at bounding box center [897, 243] width 184 height 29
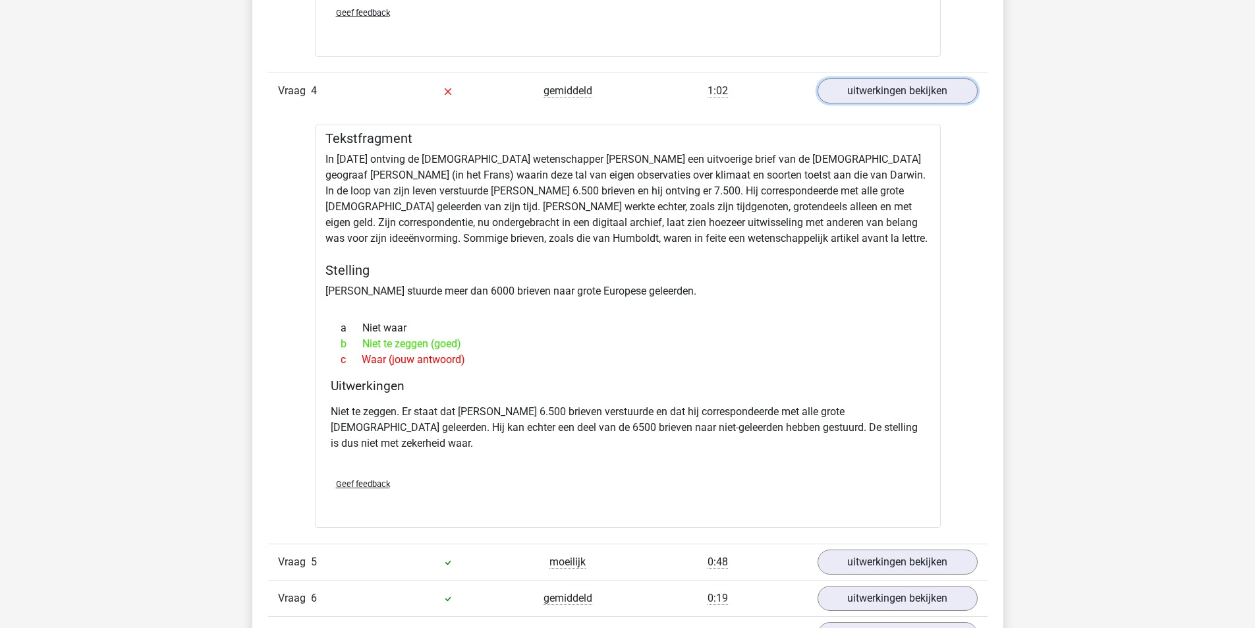
scroll to position [3821, 0]
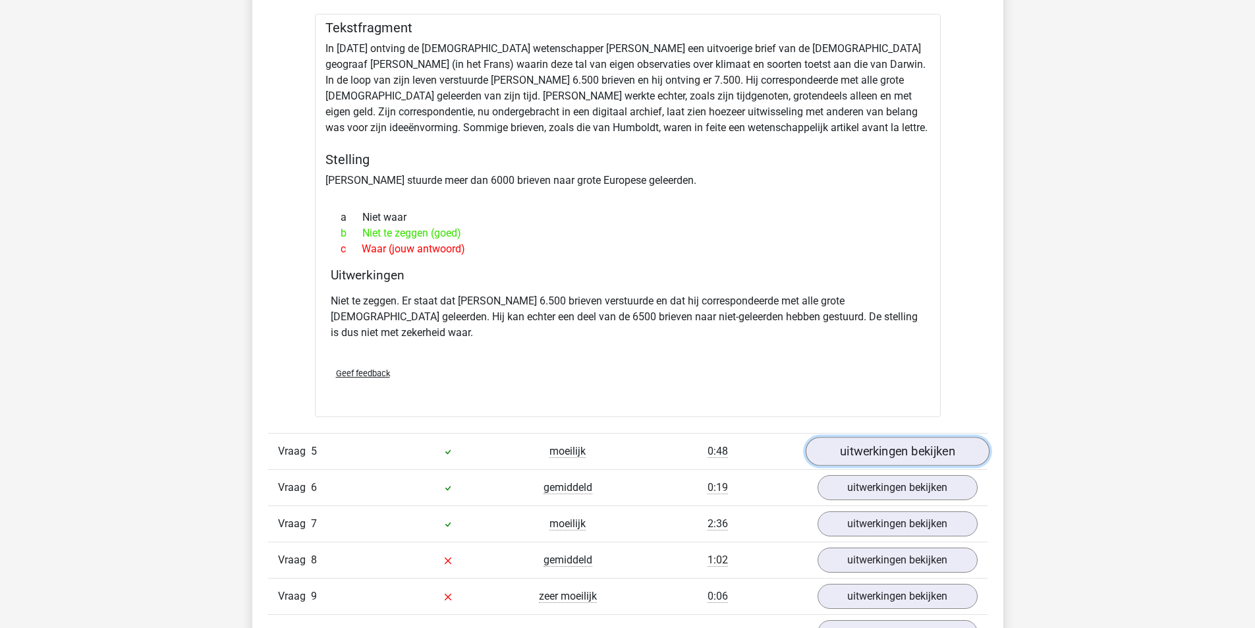
click at [897, 437] on link "uitwerkingen bekijken" at bounding box center [897, 451] width 184 height 29
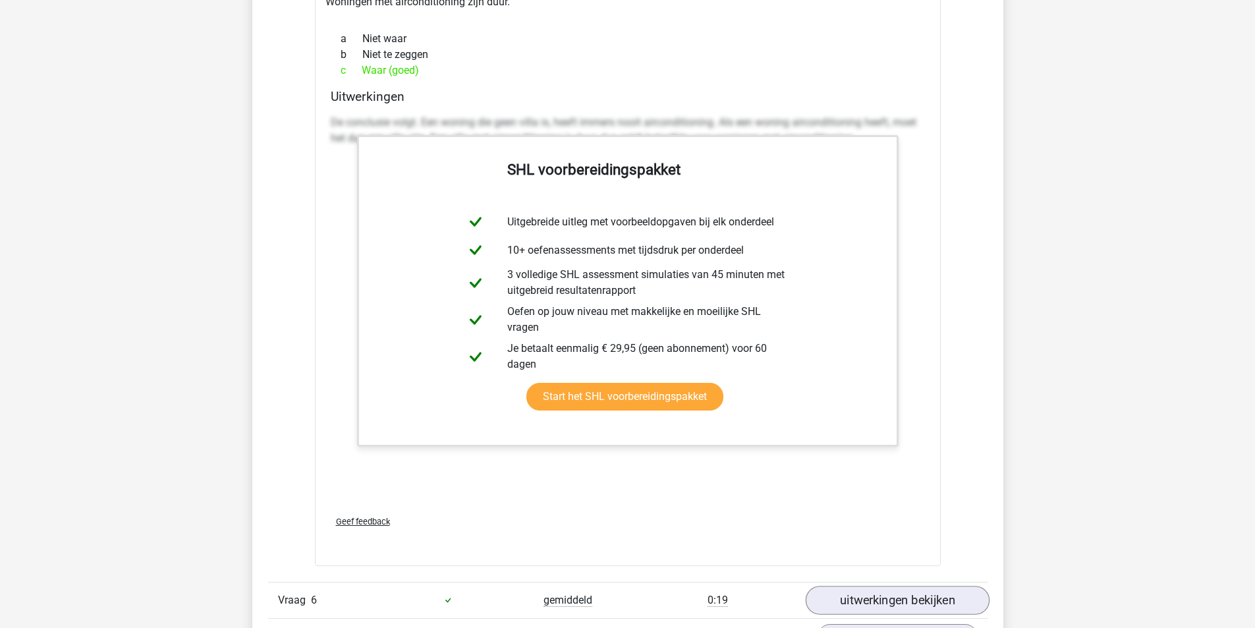
scroll to position [4678, 0]
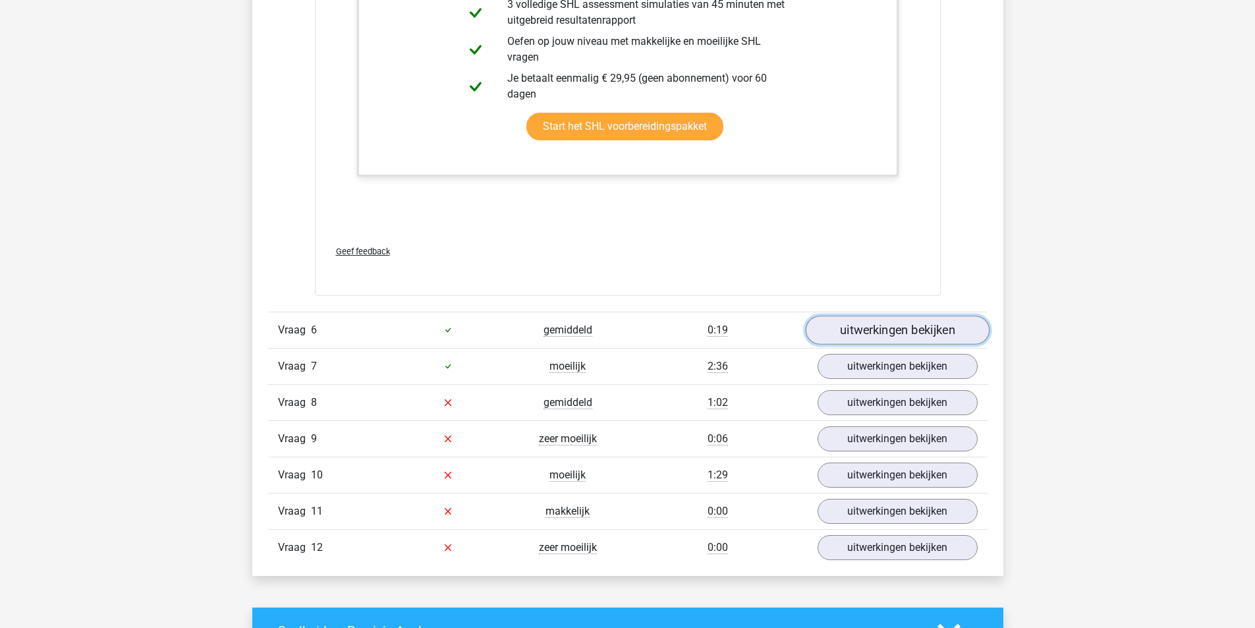
click at [957, 316] on link "uitwerkingen bekijken" at bounding box center [897, 330] width 184 height 29
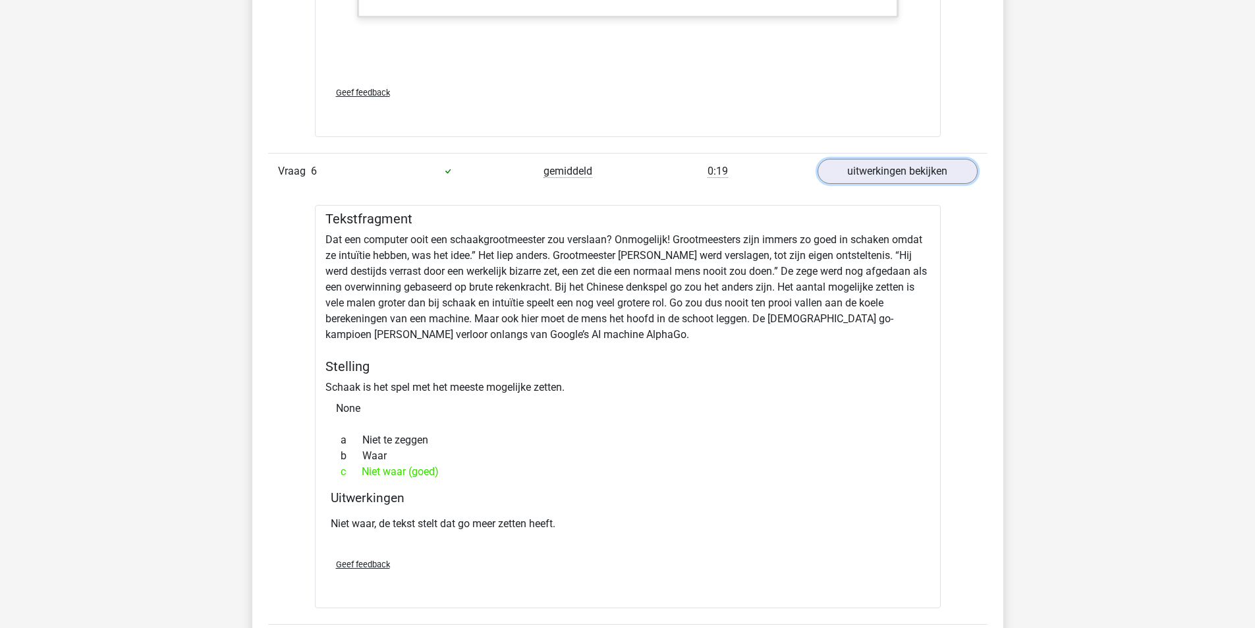
scroll to position [5073, 0]
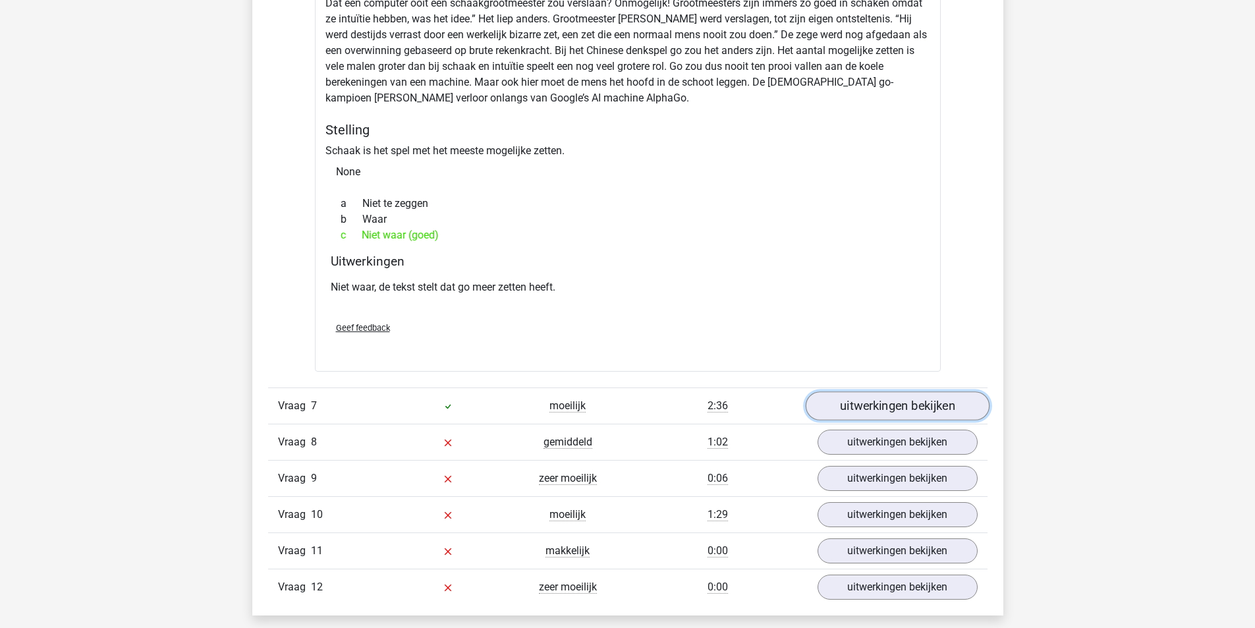
click at [959, 396] on link "uitwerkingen bekijken" at bounding box center [897, 405] width 184 height 29
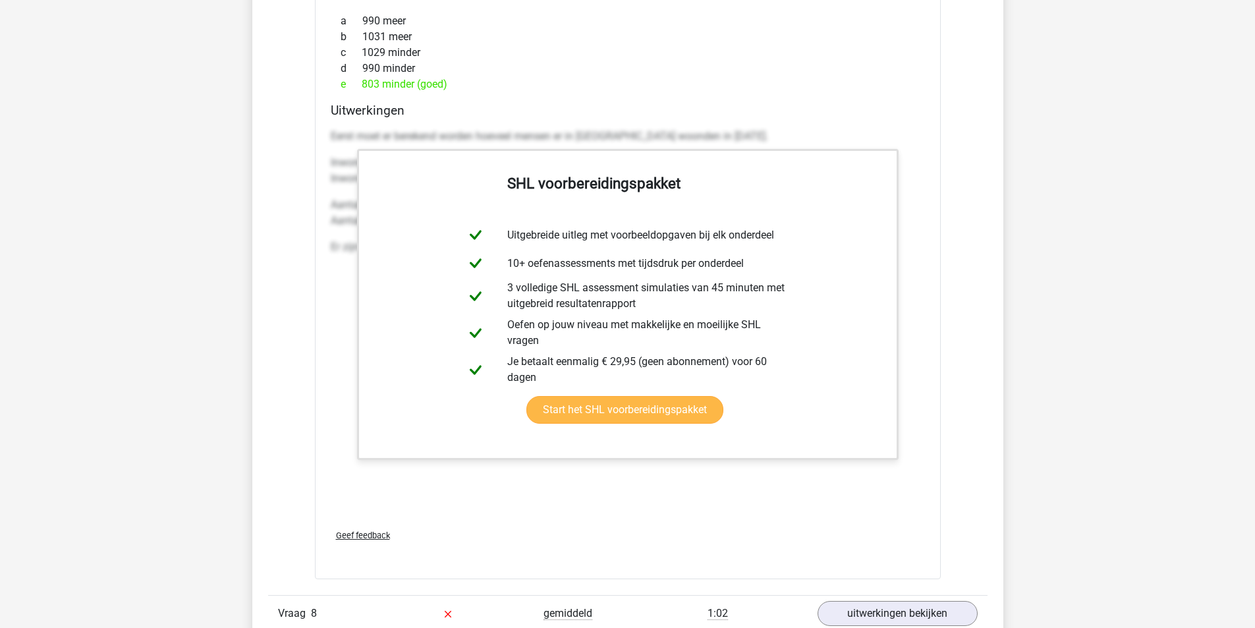
scroll to position [5929, 0]
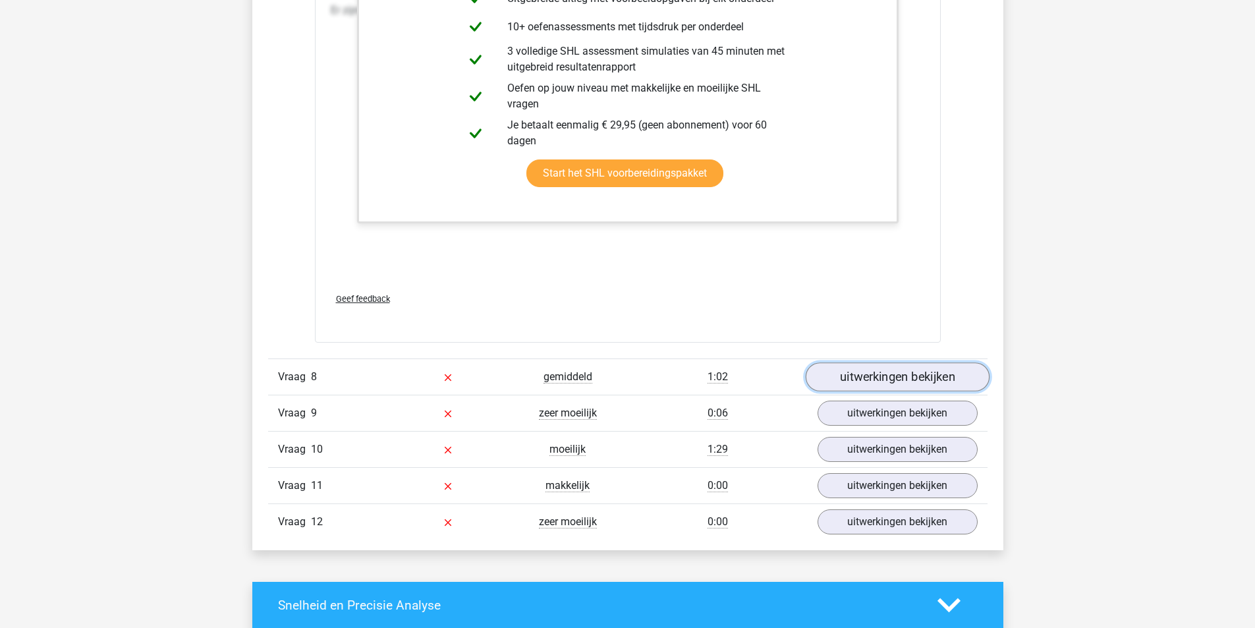
click at [911, 364] on link "uitwerkingen bekijken" at bounding box center [897, 376] width 184 height 29
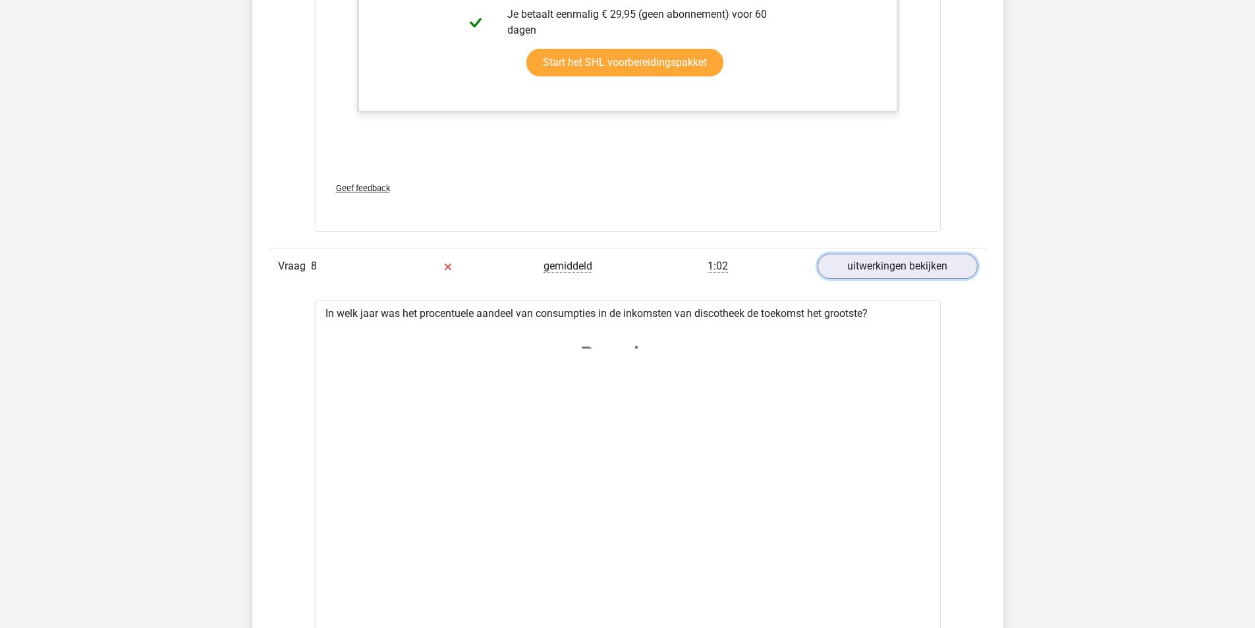
scroll to position [5995, 0]
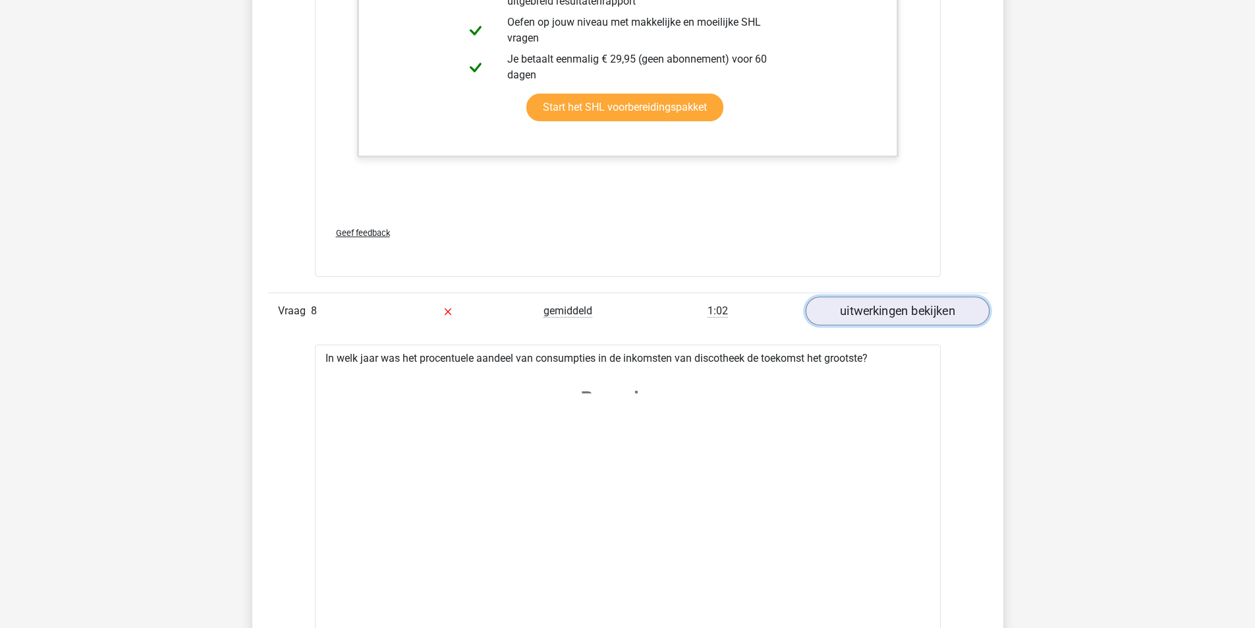
click at [888, 296] on link "uitwerkingen bekijken" at bounding box center [897, 310] width 184 height 29
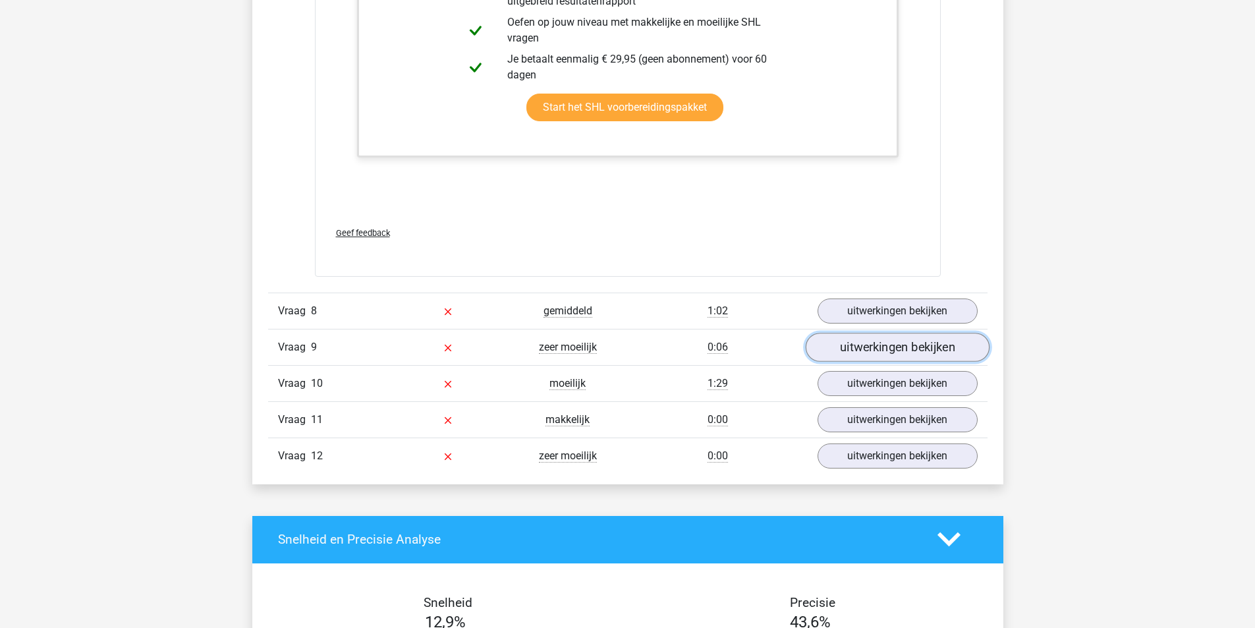
click at [899, 333] on link "uitwerkingen bekijken" at bounding box center [897, 347] width 184 height 29
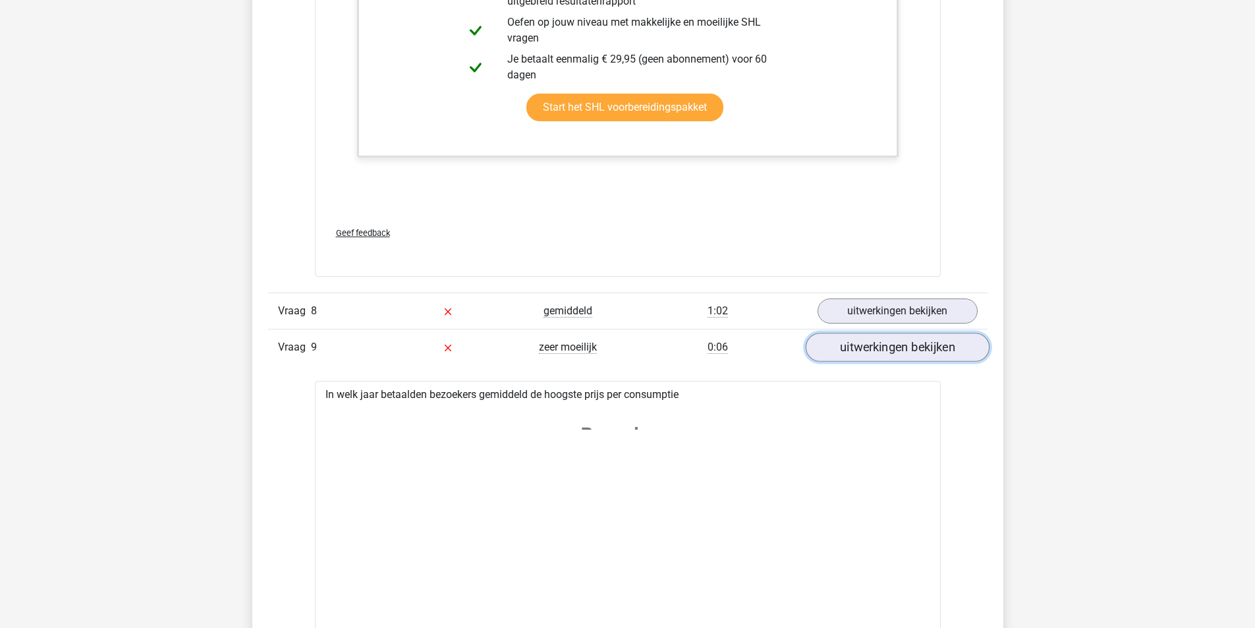
click at [899, 333] on link "uitwerkingen bekijken" at bounding box center [897, 347] width 184 height 29
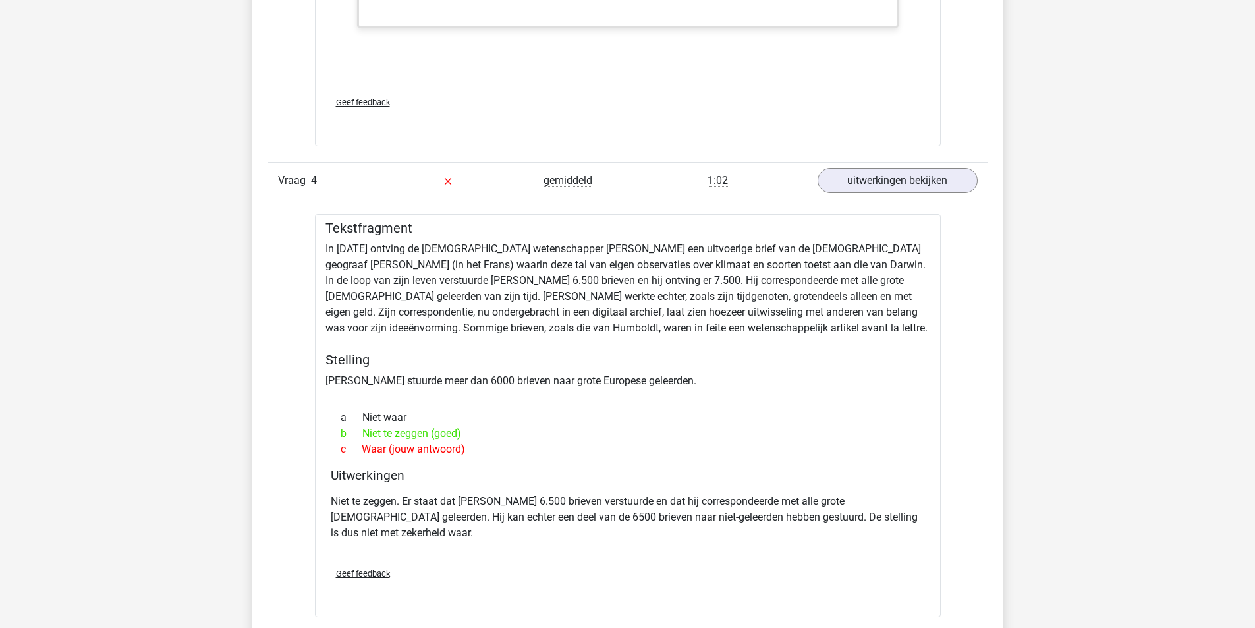
scroll to position [3887, 0]
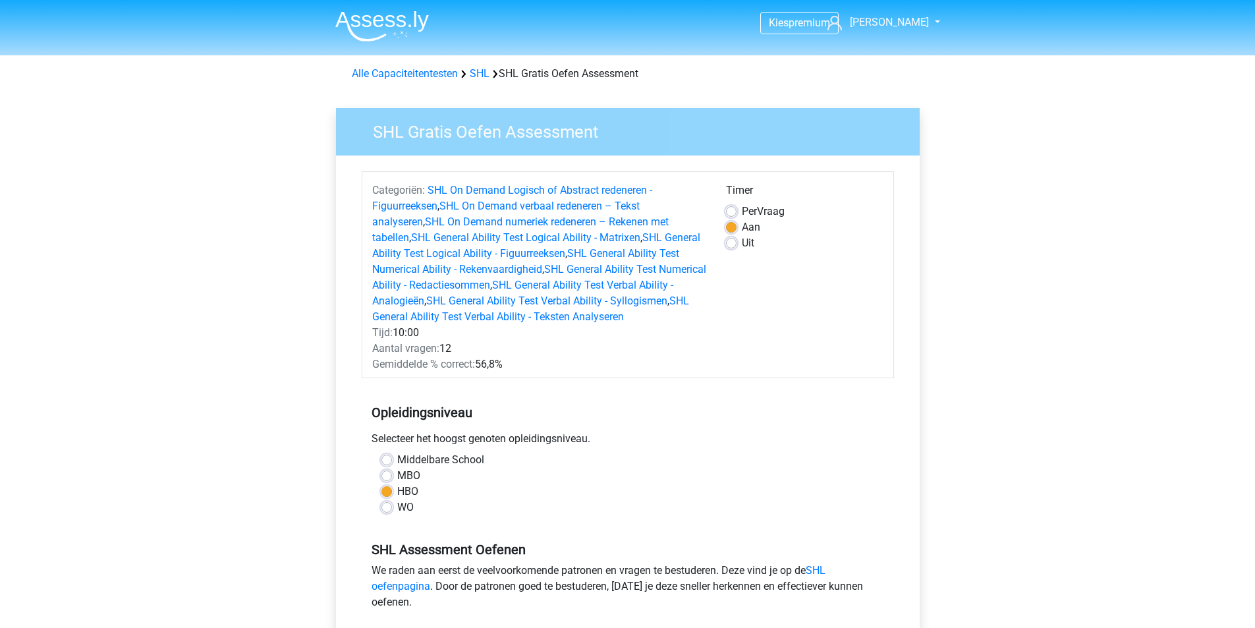
scroll to position [329, 0]
